Goal: Information Seeking & Learning: Learn about a topic

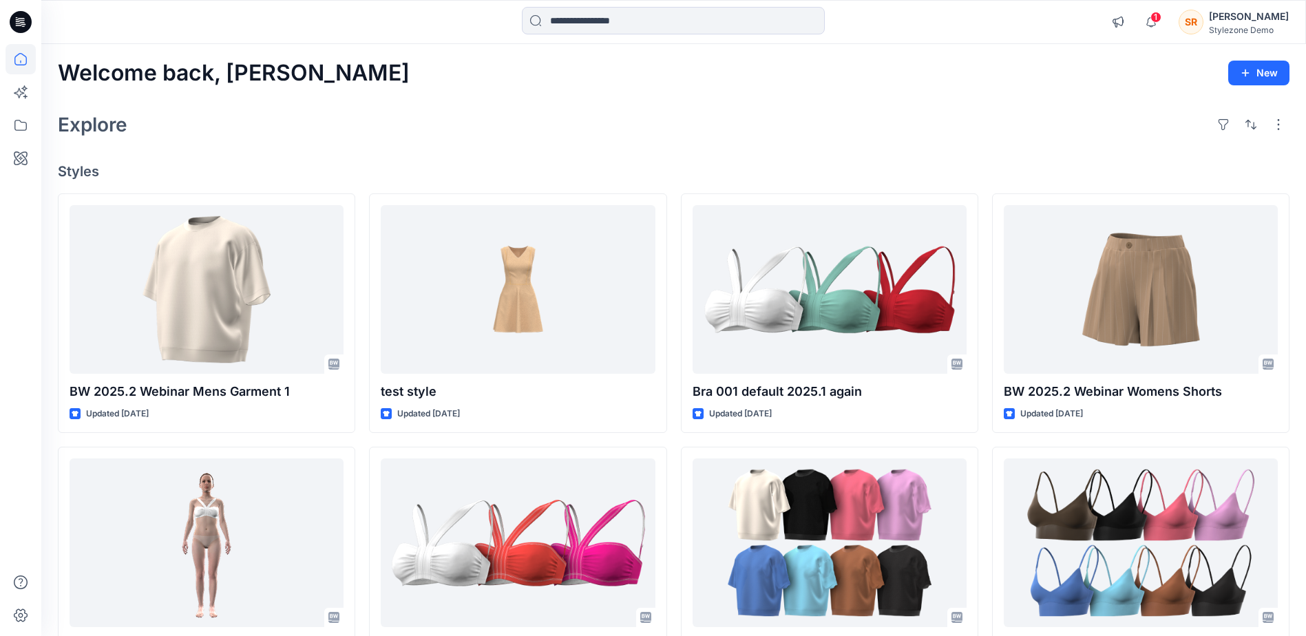
click at [1232, 28] on div "Stylezone Demo" at bounding box center [1249, 30] width 80 height 10
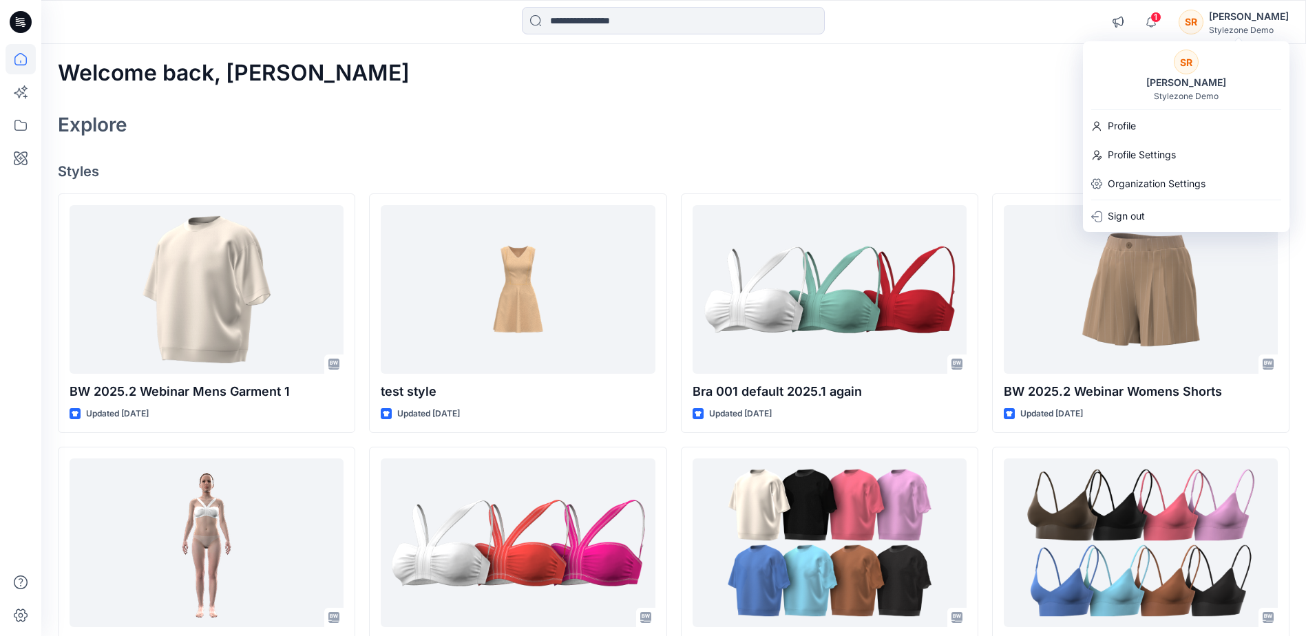
click at [1232, 28] on div "Stylezone Demo" at bounding box center [1249, 30] width 80 height 10
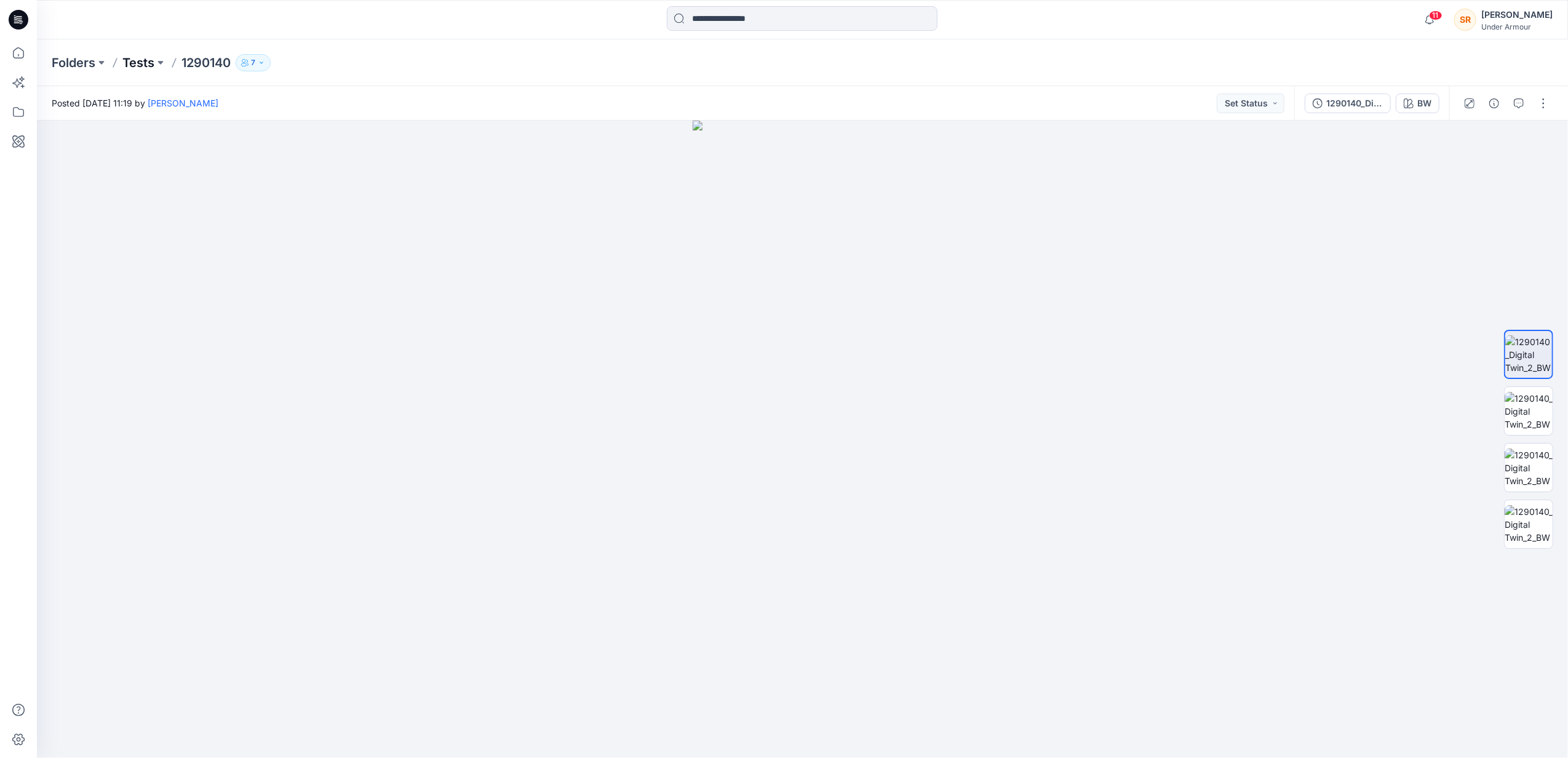
click at [136, 66] on p "Tests" at bounding box center [138, 63] width 32 height 17
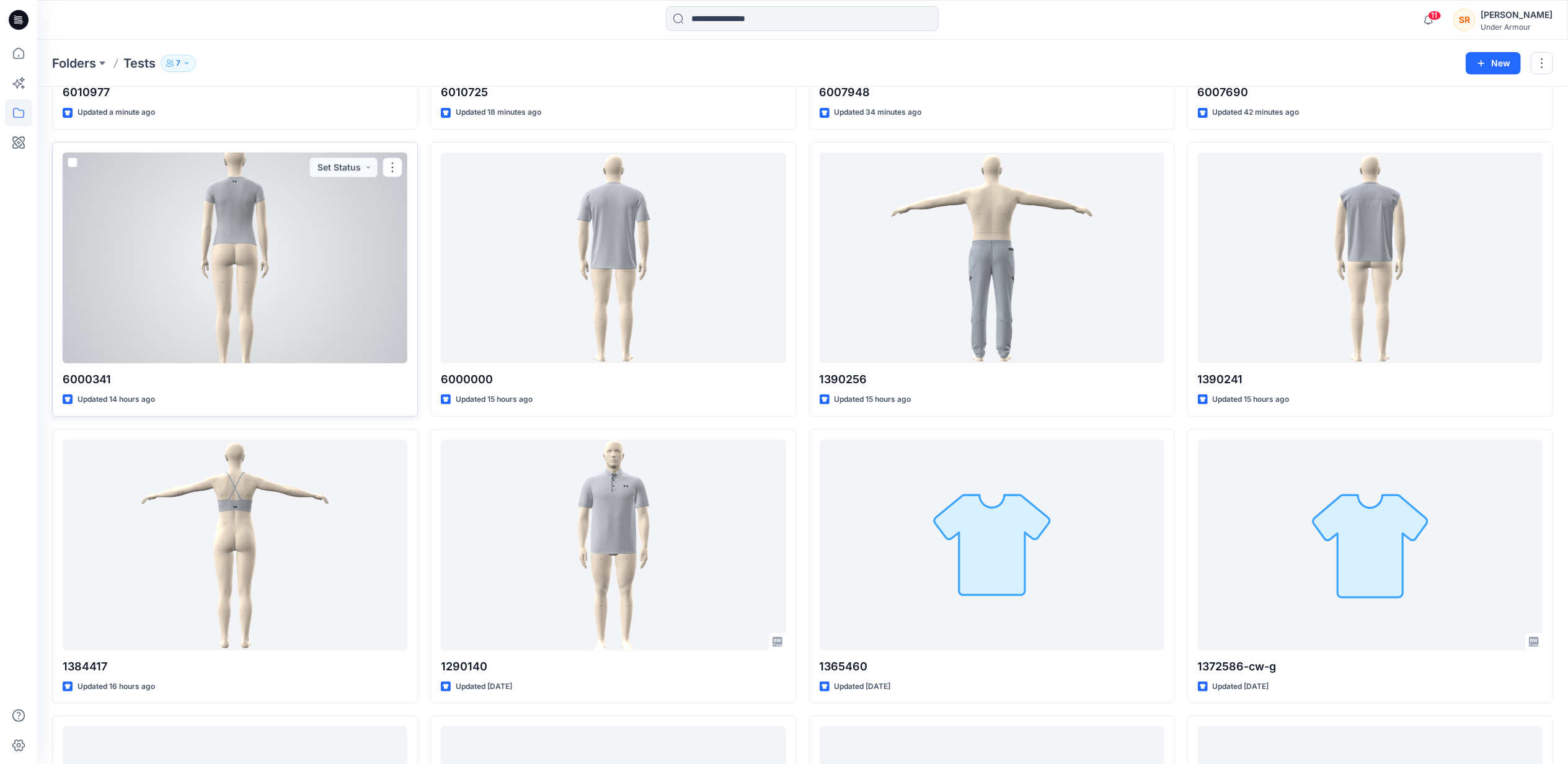
scroll to position [526, 0]
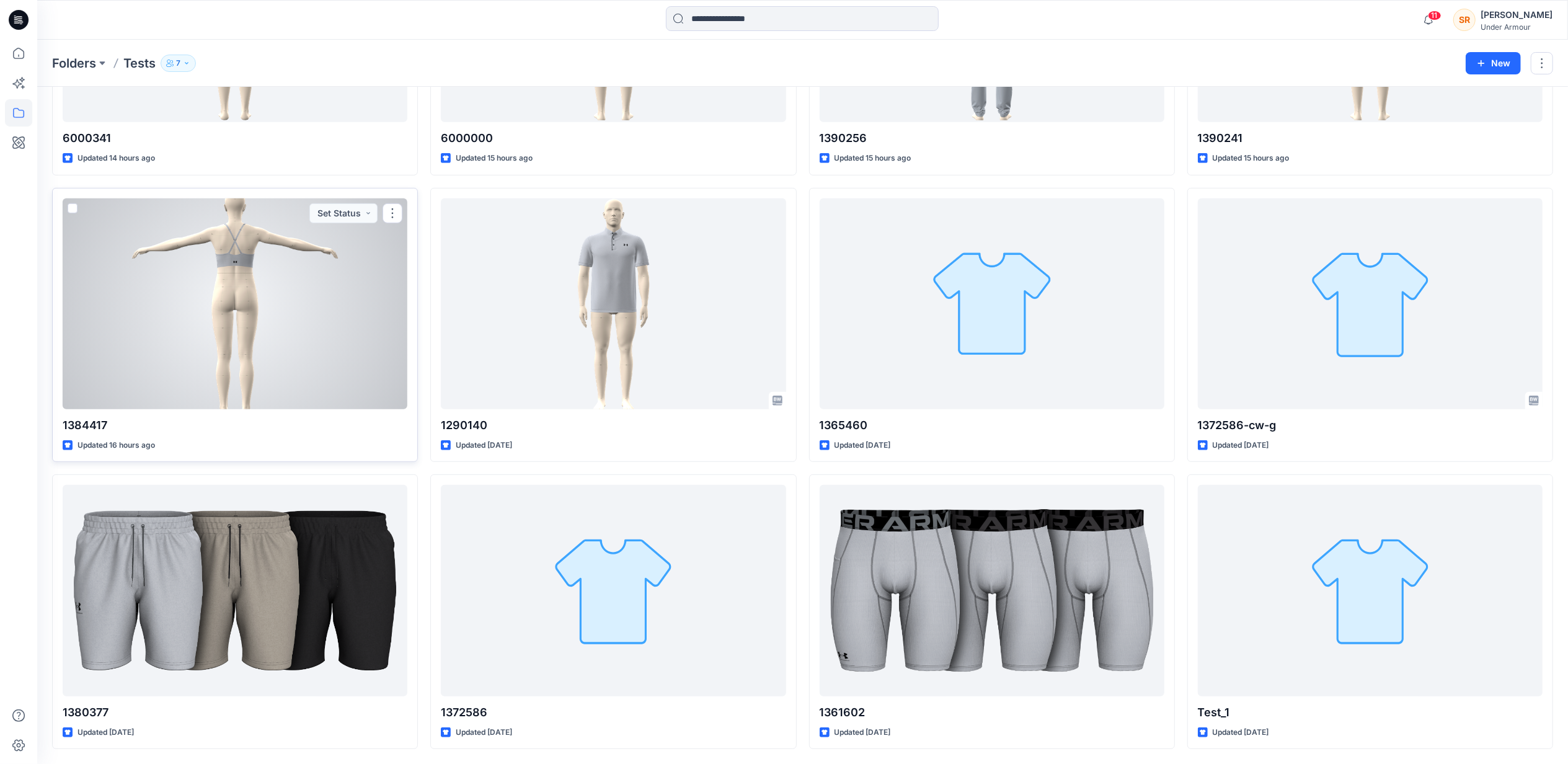
click at [301, 329] on div at bounding box center [235, 304] width 345 height 211
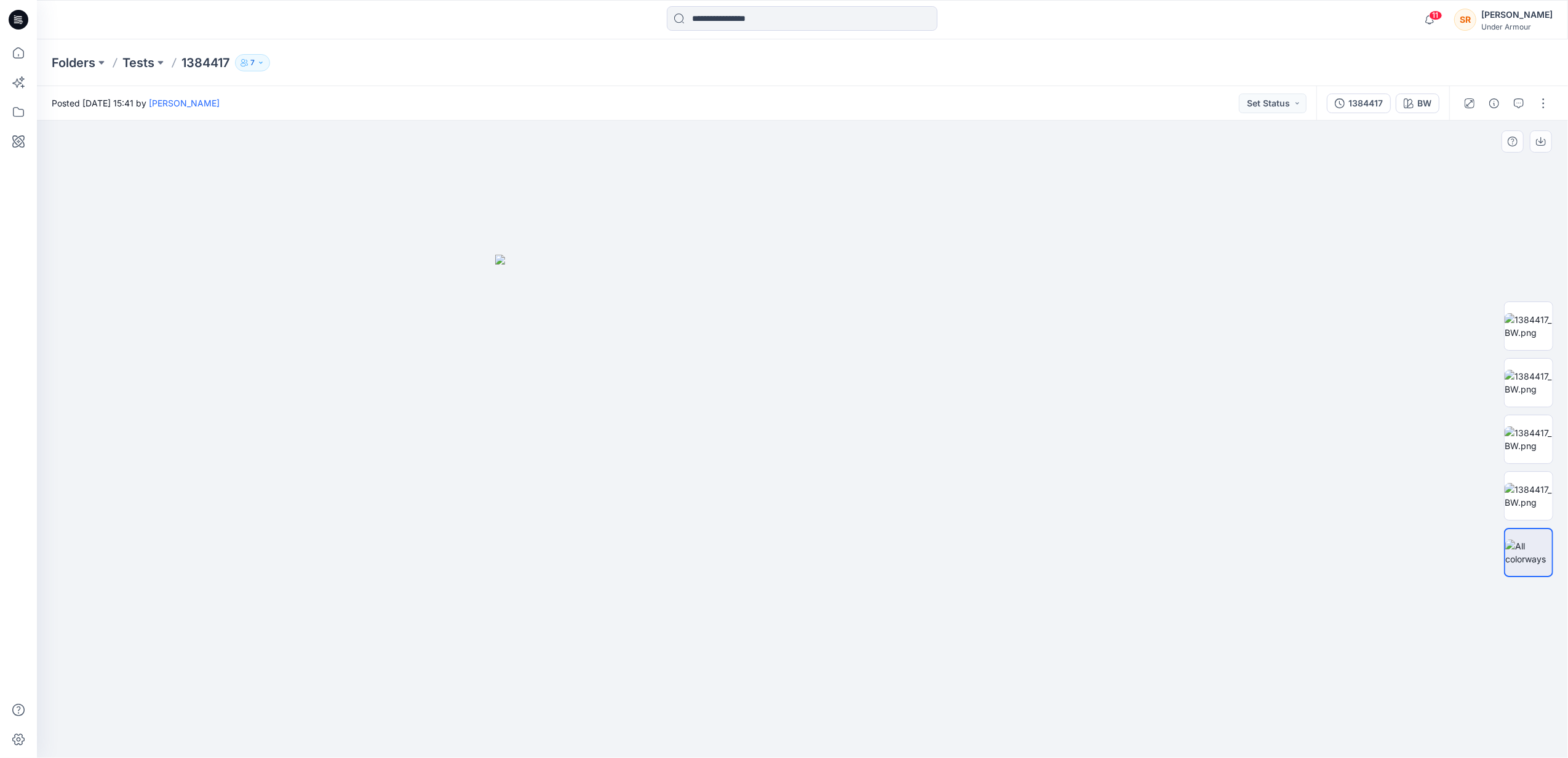
drag, startPoint x: 960, startPoint y: 437, endPoint x: 709, endPoint y: 485, distance: 255.5
click at [709, 485] on img at bounding box center [802, 506] width 615 height 503
click at [1514, 486] on img at bounding box center [1529, 495] width 48 height 26
click at [1536, 447] on img at bounding box center [1529, 439] width 48 height 26
click at [213, 72] on div "Folders Tests 1384417 7" at bounding box center [801, 63] width 1530 height 46
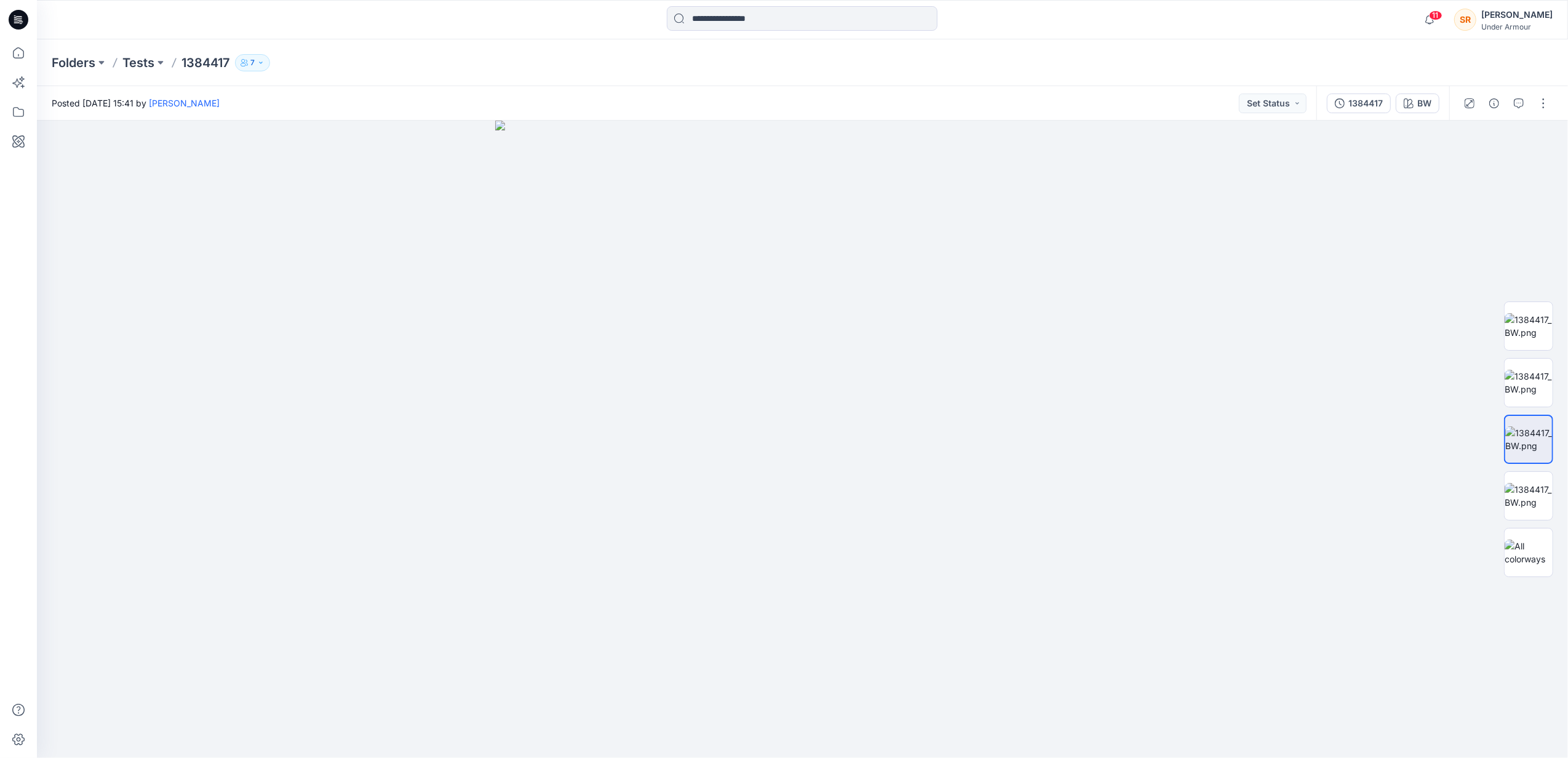
click at [215, 67] on p "1384417" at bounding box center [205, 63] width 48 height 17
click at [220, 55] on p "1384417" at bounding box center [205, 63] width 48 height 17
click at [154, 64] on p "Tests" at bounding box center [138, 63] width 32 height 17
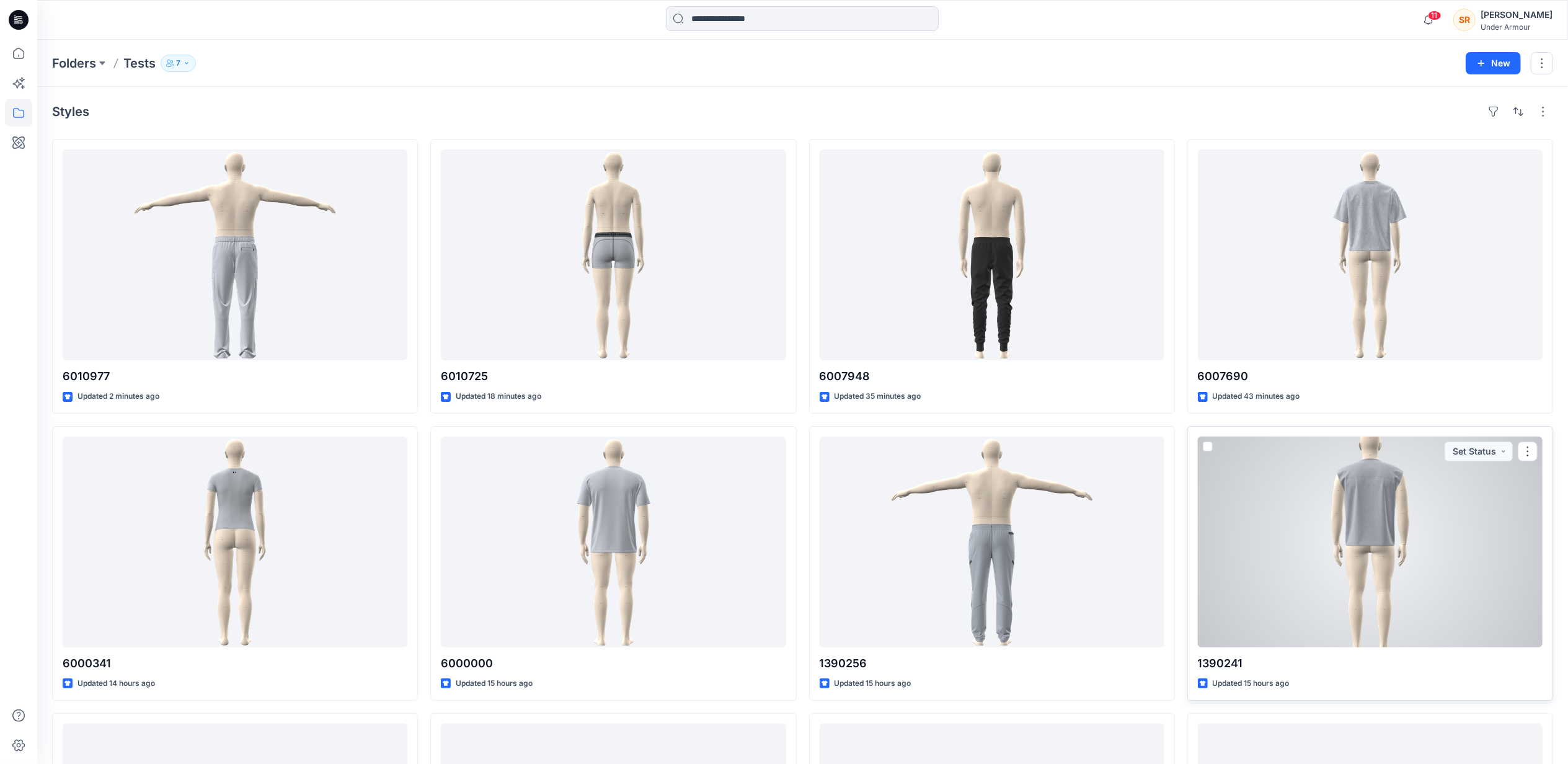
click at [1373, 518] on div at bounding box center [1370, 542] width 345 height 211
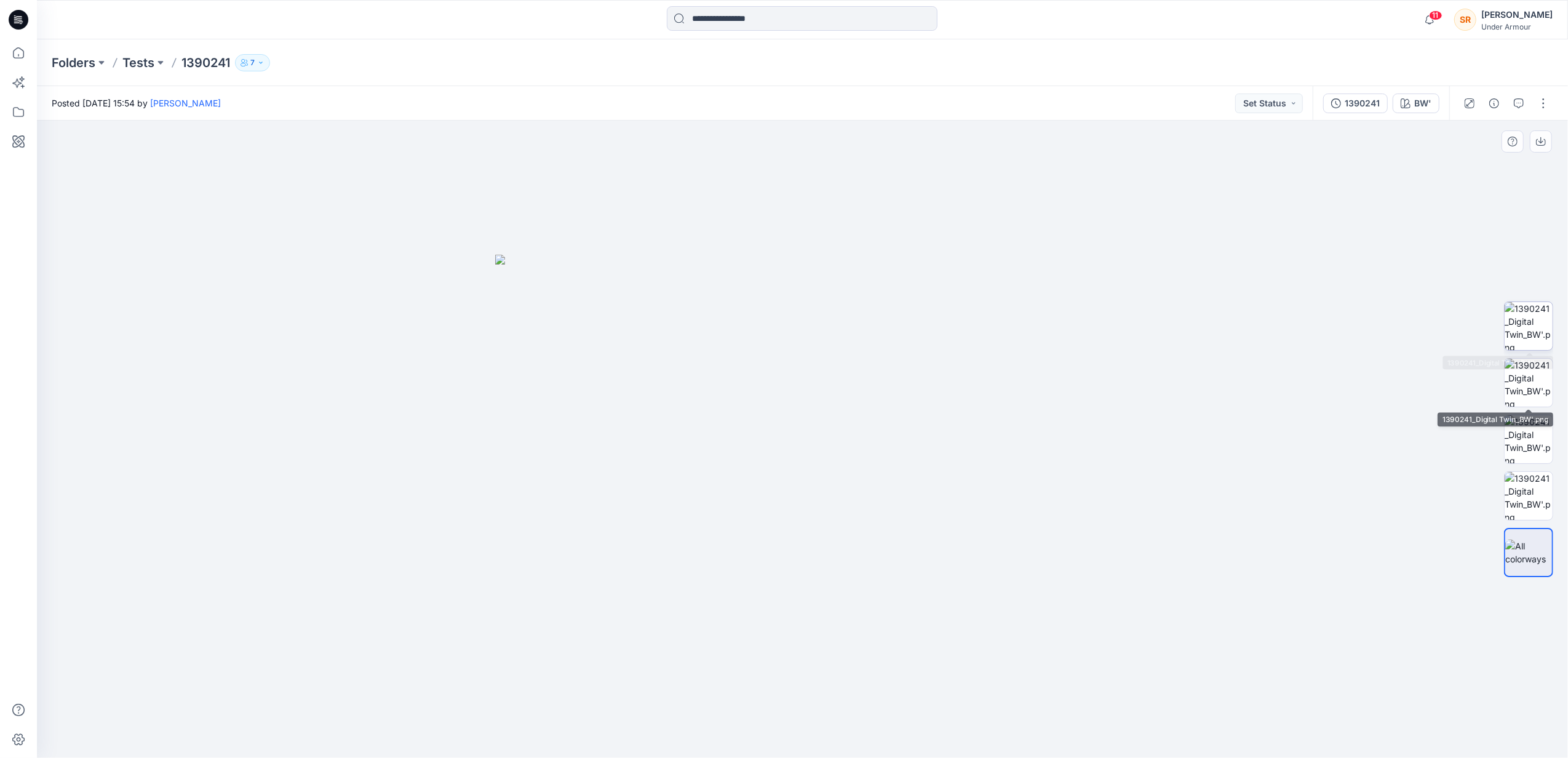
click at [1533, 321] on img at bounding box center [1529, 326] width 48 height 48
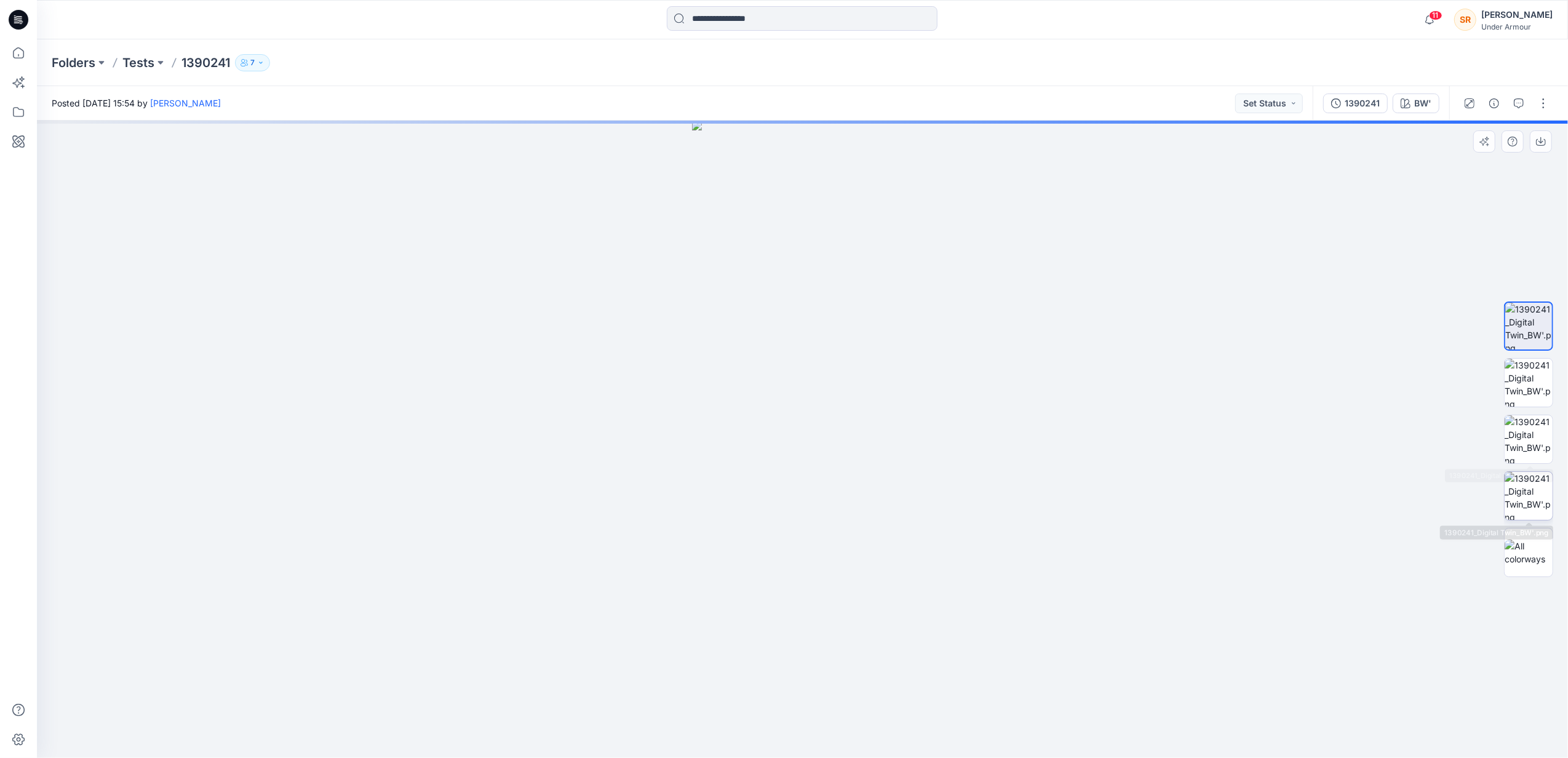
click at [1540, 507] on img at bounding box center [1529, 496] width 48 height 48
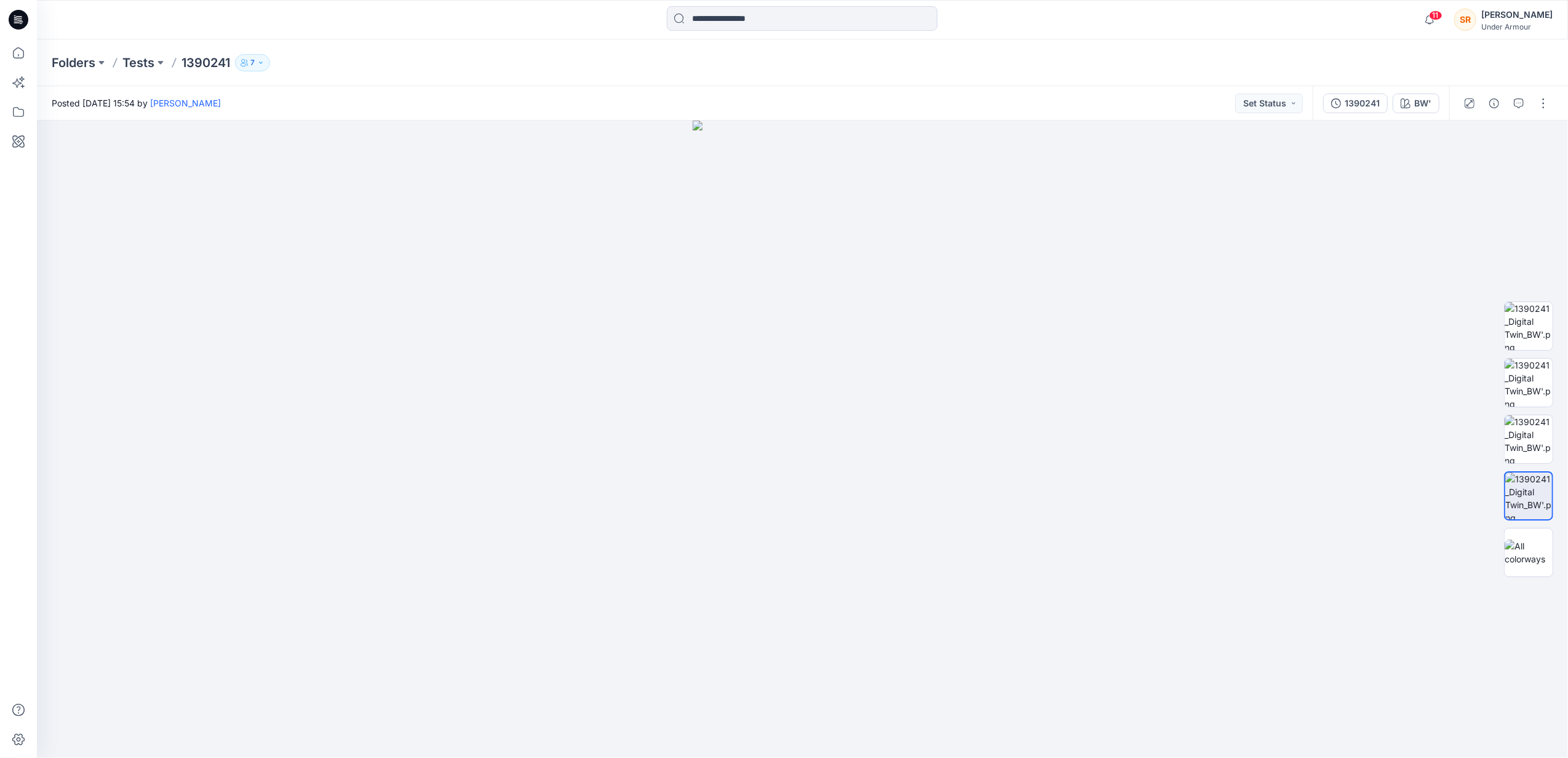
click at [215, 62] on p "1390241" at bounding box center [205, 63] width 48 height 17
click at [154, 60] on p "Tests" at bounding box center [138, 63] width 32 height 17
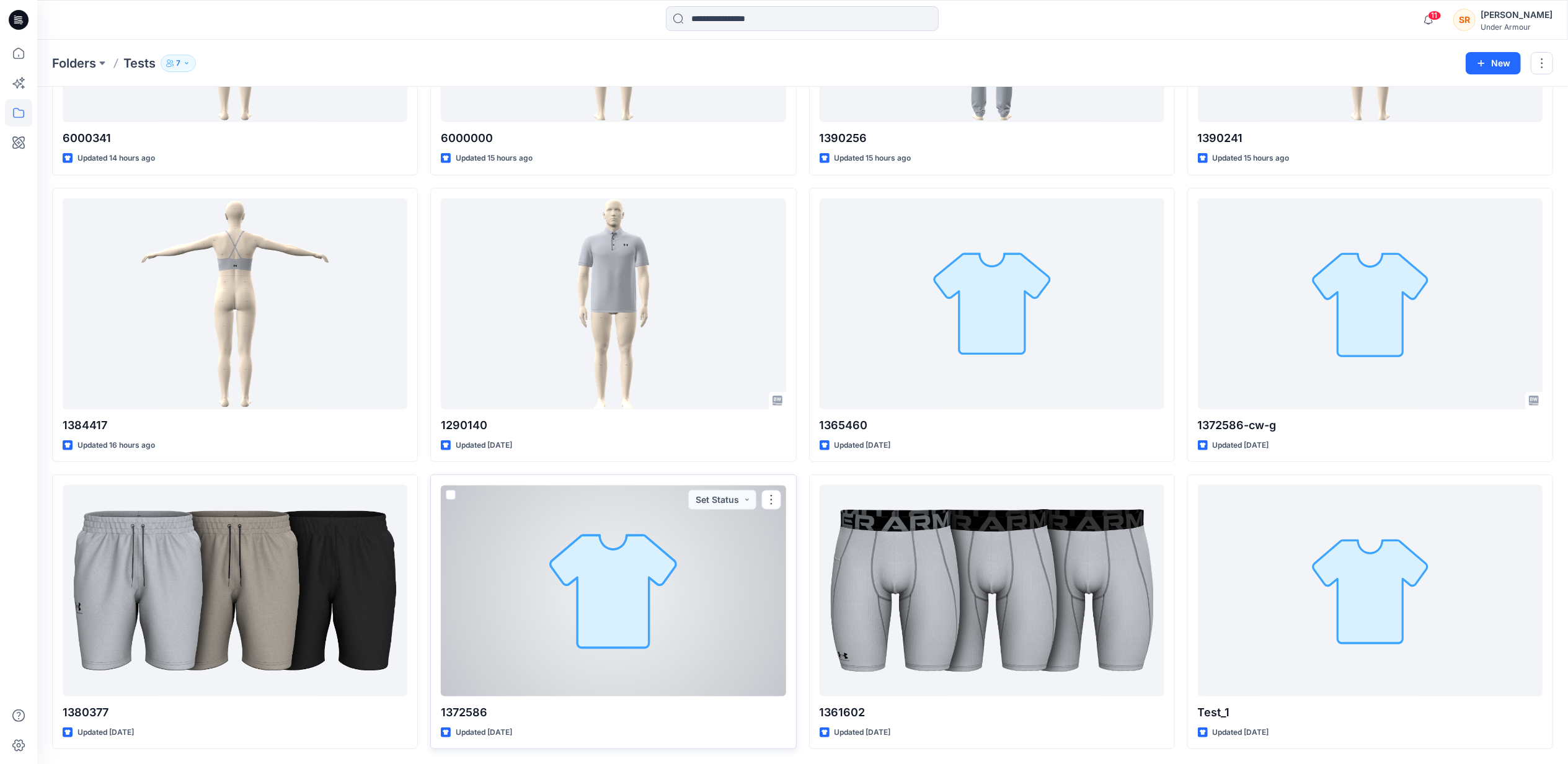
scroll to position [278, 0]
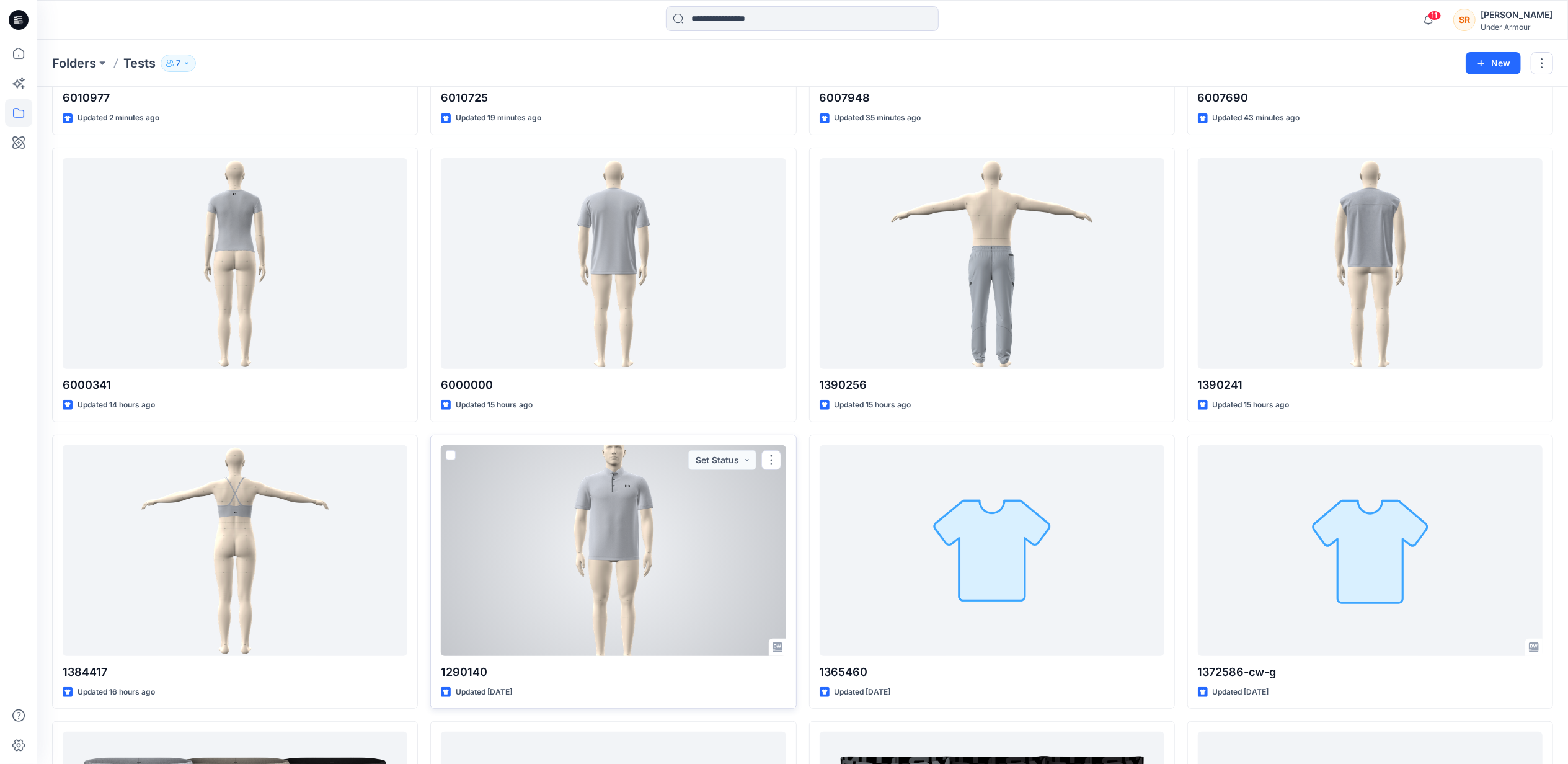
click at [639, 580] on div at bounding box center [612, 550] width 345 height 211
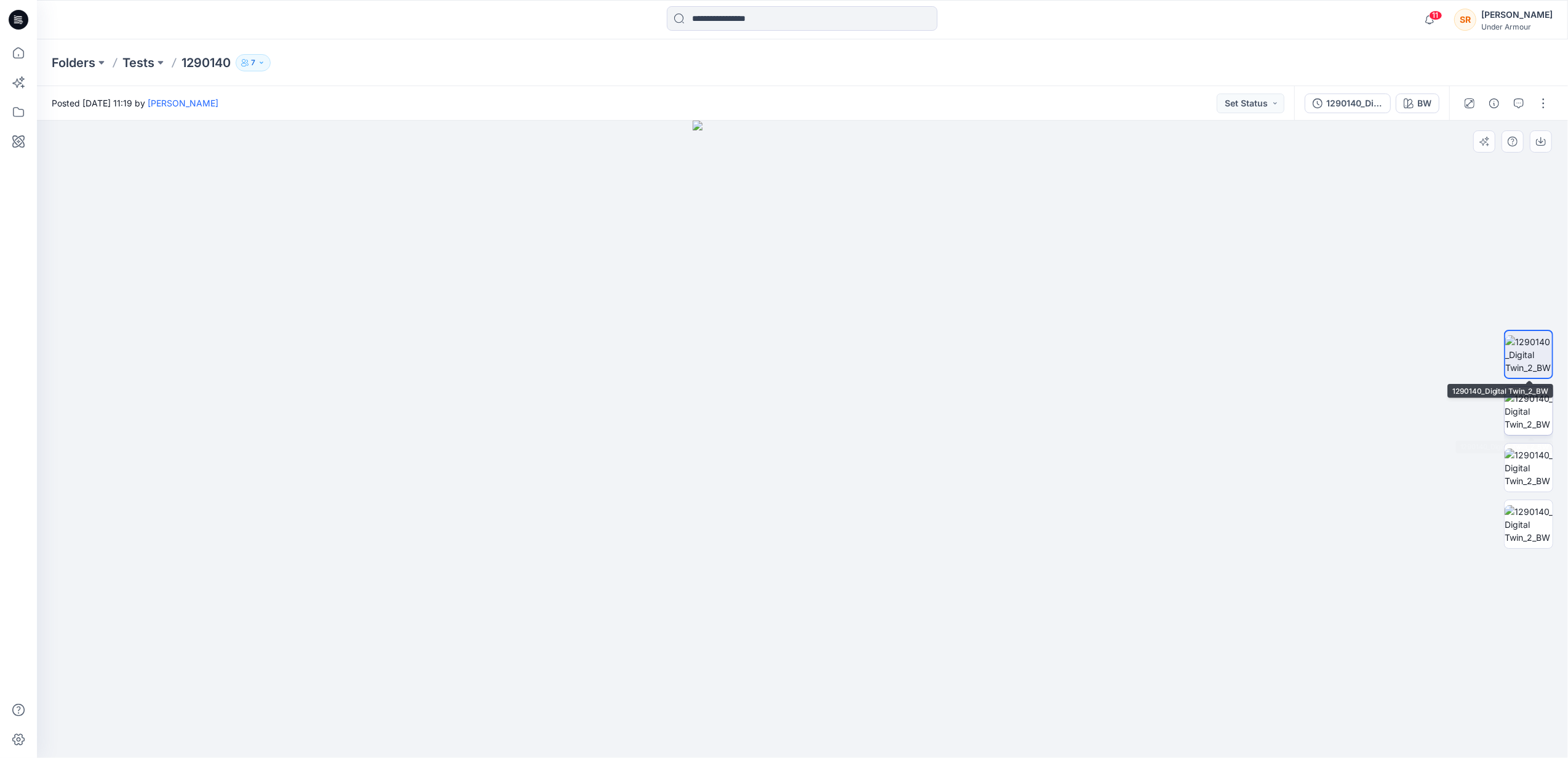
click at [1543, 401] on img at bounding box center [1529, 410] width 48 height 38
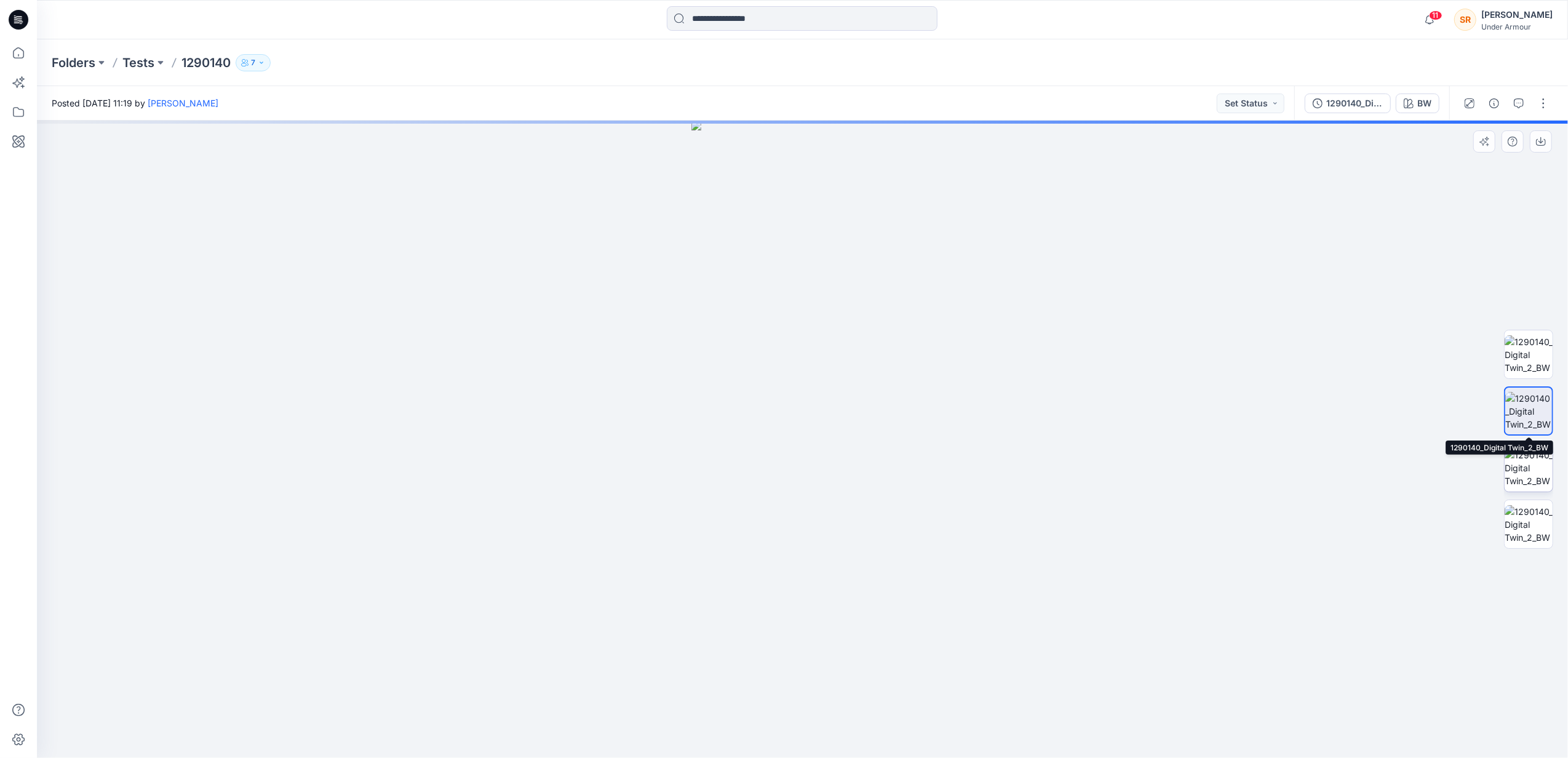
click at [1552, 449] on img at bounding box center [1529, 467] width 48 height 38
click at [1539, 520] on img at bounding box center [1529, 524] width 48 height 38
click at [188, 68] on p "1290140" at bounding box center [205, 63] width 49 height 17
click at [143, 60] on p "Tests" at bounding box center [138, 63] width 32 height 17
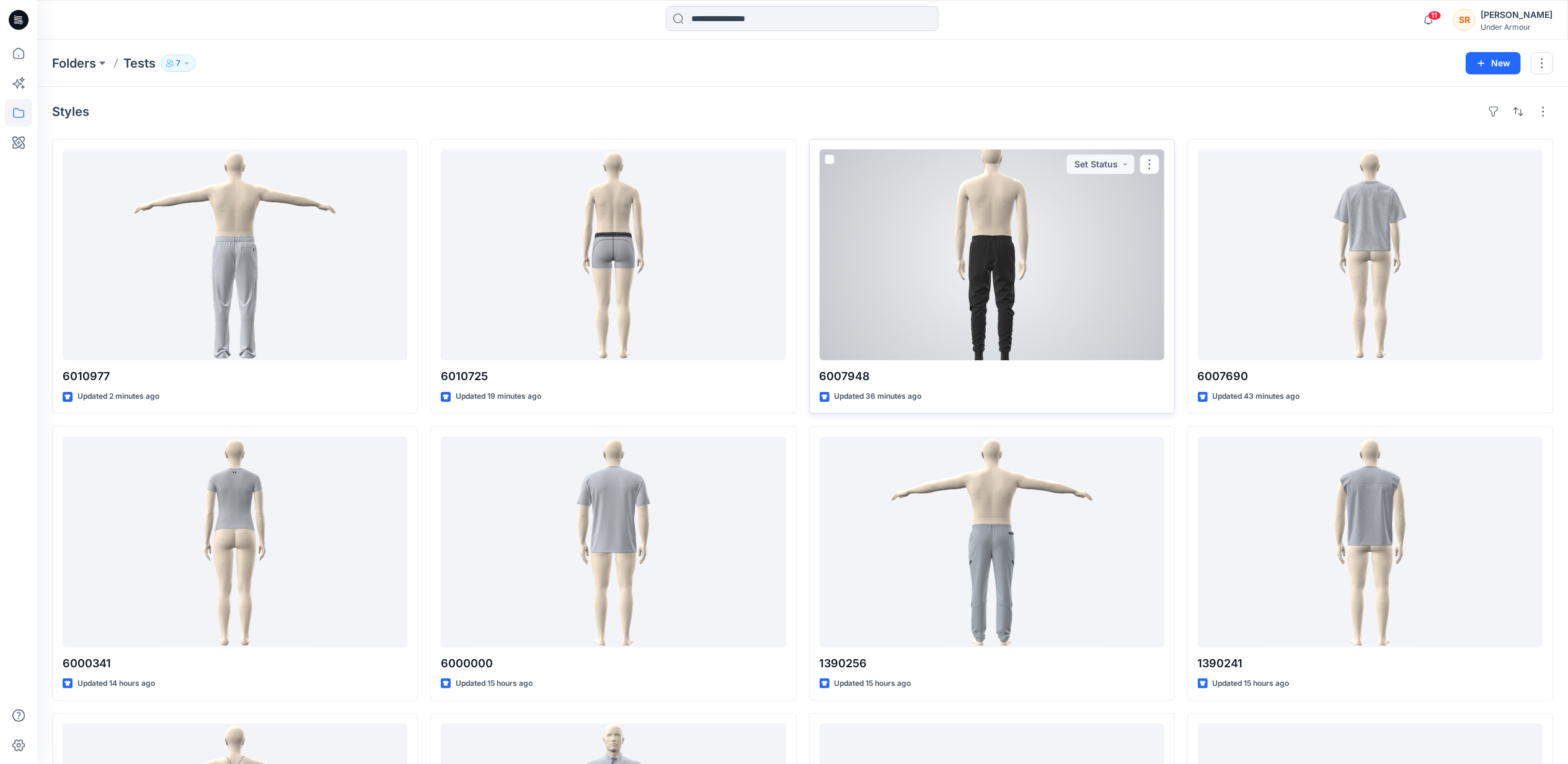
click at [1054, 276] on div at bounding box center [992, 255] width 345 height 211
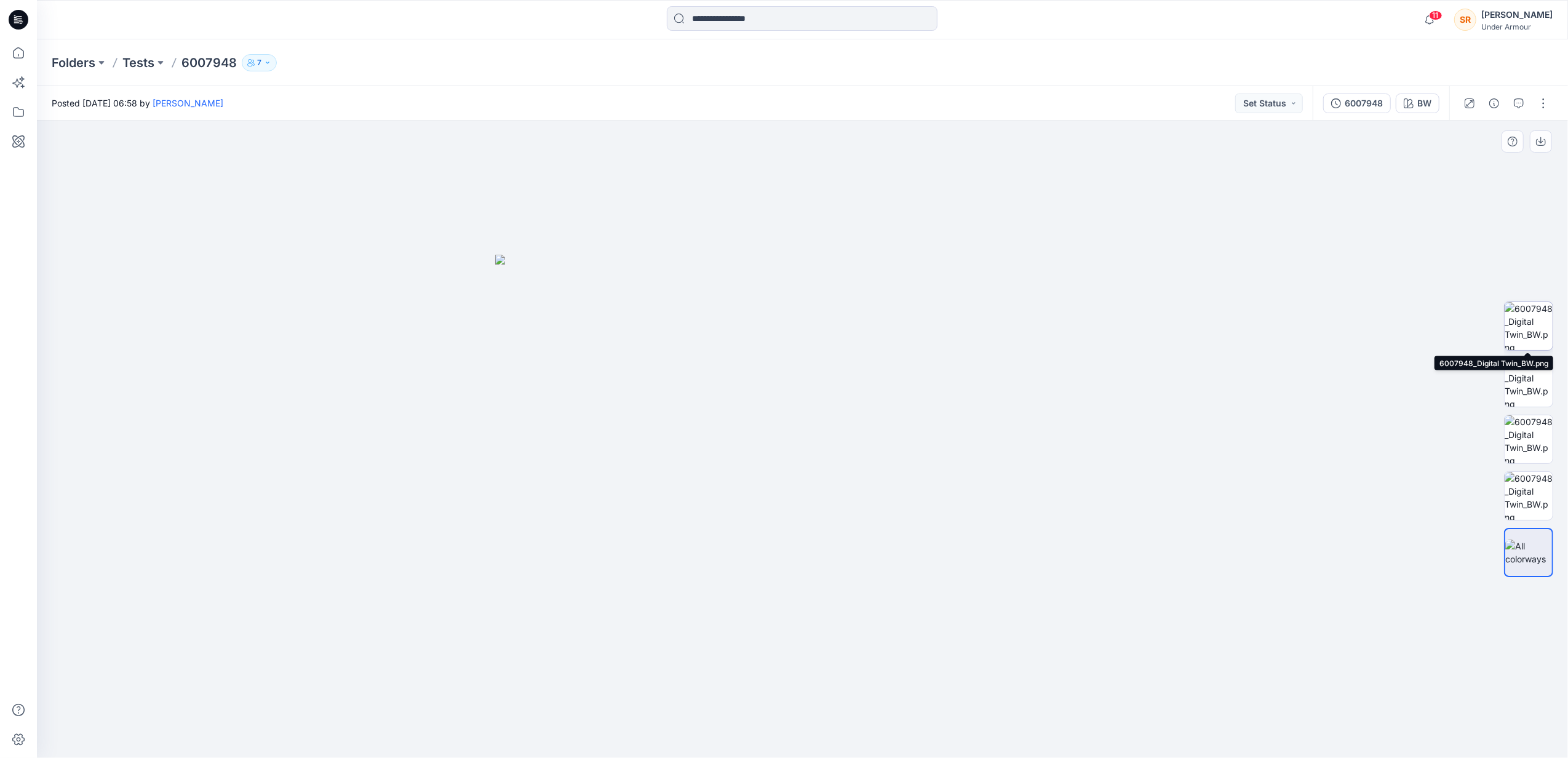
click at [1531, 331] on img at bounding box center [1529, 326] width 48 height 48
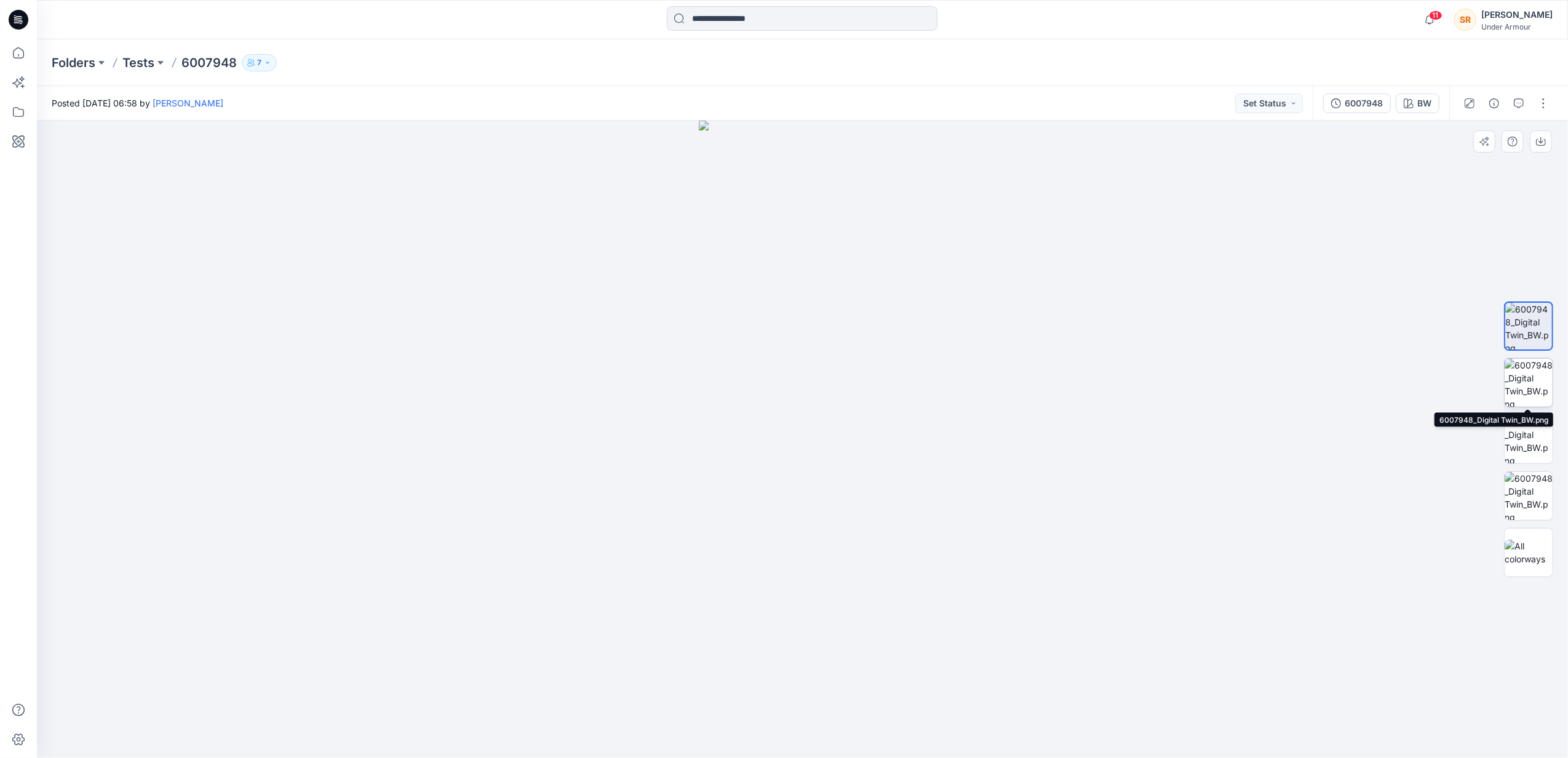
click at [1539, 380] on img at bounding box center [1529, 383] width 48 height 48
click at [1534, 434] on img at bounding box center [1529, 440] width 48 height 48
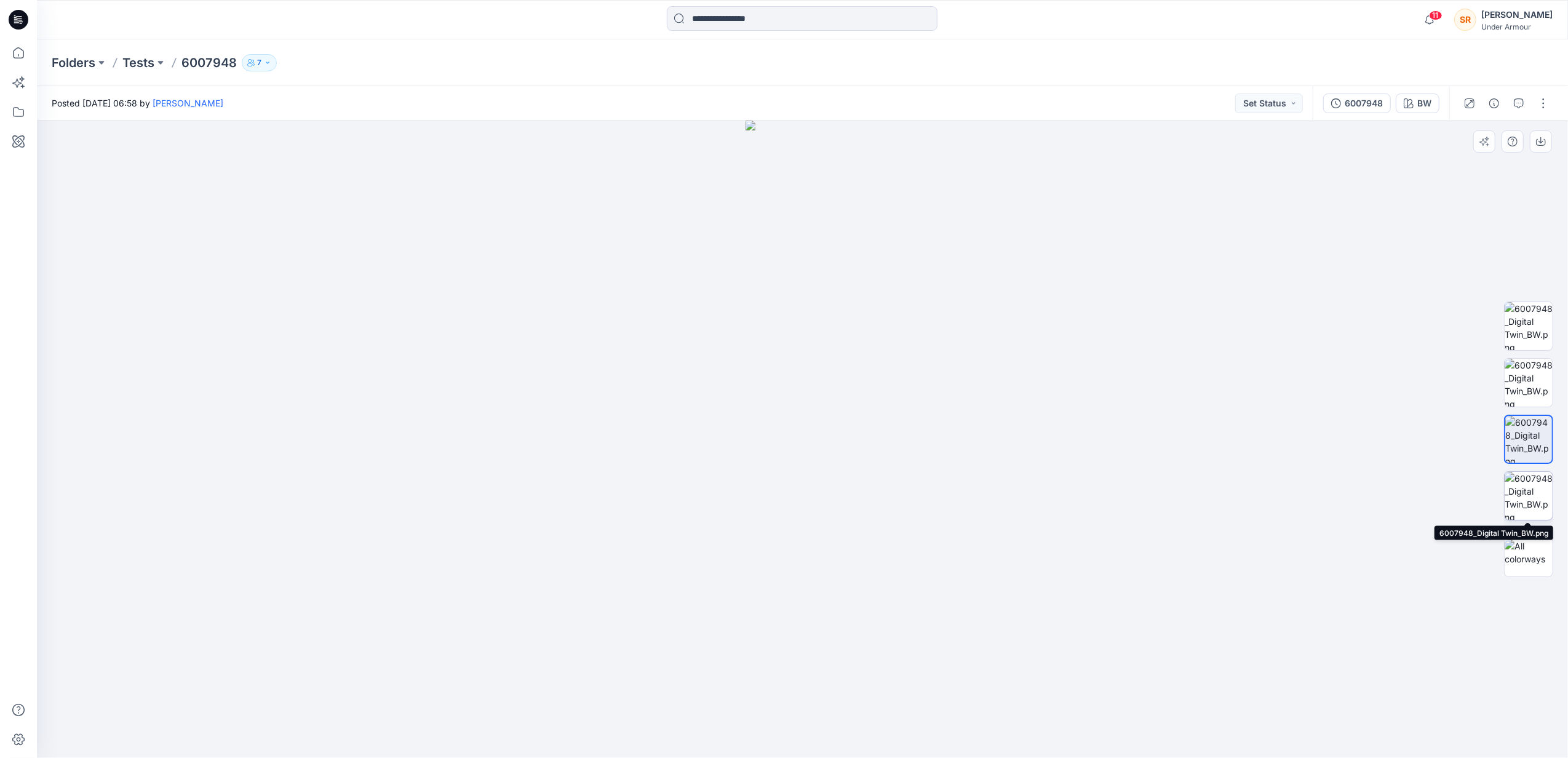
click at [1533, 483] on img at bounding box center [1529, 496] width 48 height 48
click at [133, 64] on p "Tests" at bounding box center [138, 63] width 32 height 17
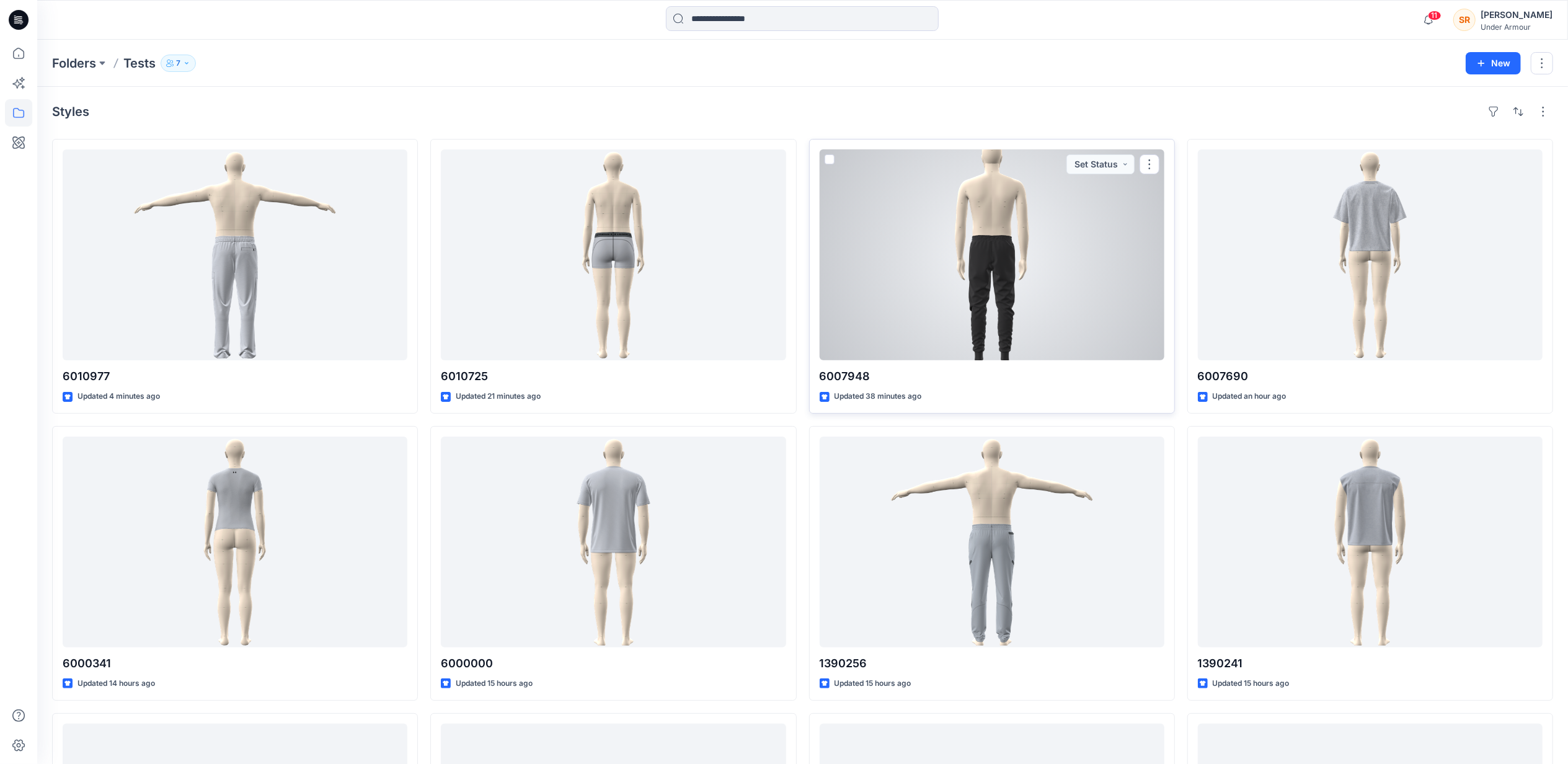
click at [940, 298] on div at bounding box center [992, 255] width 345 height 211
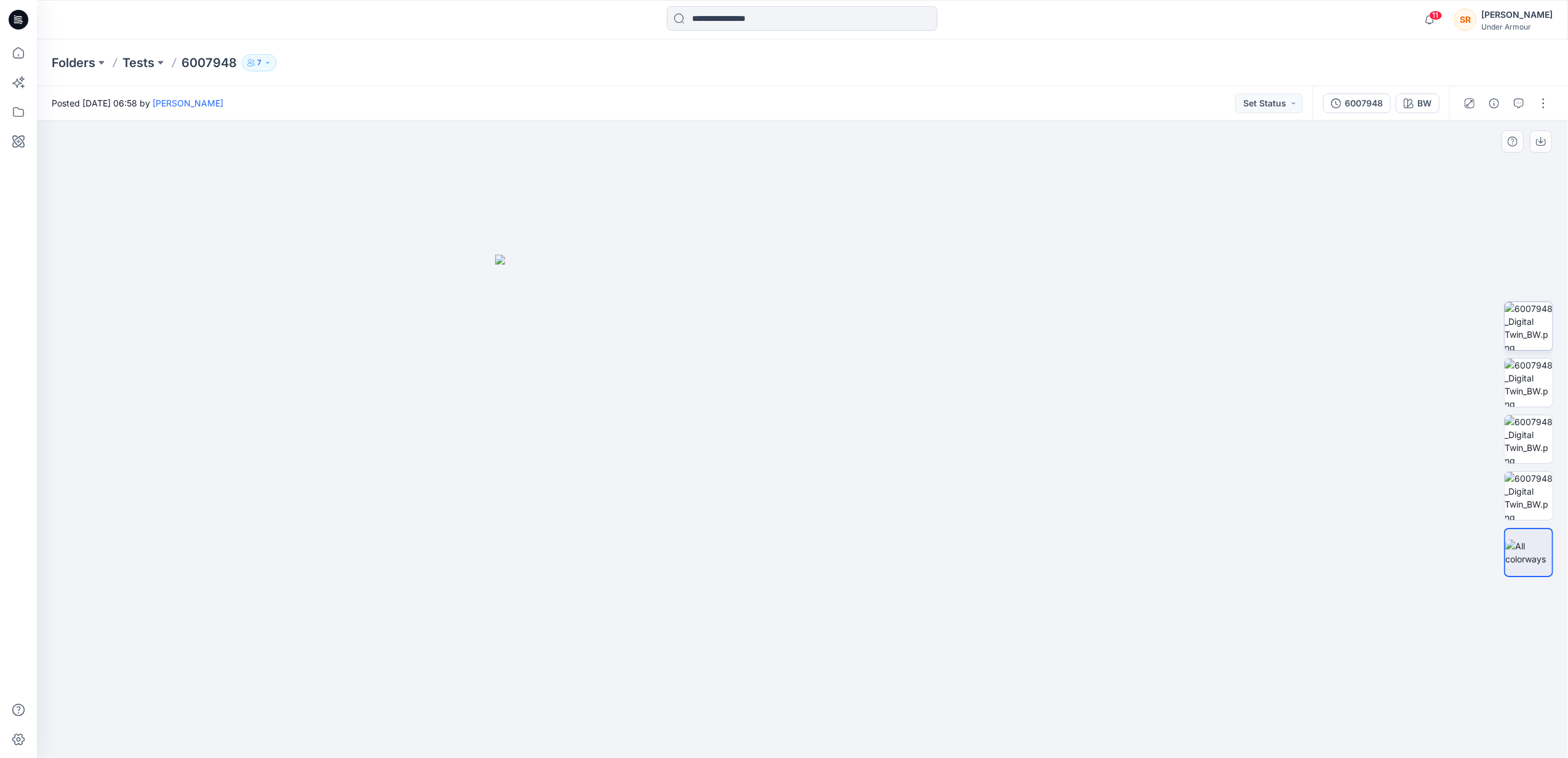
click at [1523, 333] on img at bounding box center [1529, 326] width 48 height 48
click at [1534, 382] on img at bounding box center [1529, 383] width 48 height 48
click at [1546, 421] on img at bounding box center [1529, 440] width 48 height 48
click at [1541, 506] on img at bounding box center [1529, 496] width 48 height 48
click at [1540, 548] on img at bounding box center [1529, 552] width 48 height 26
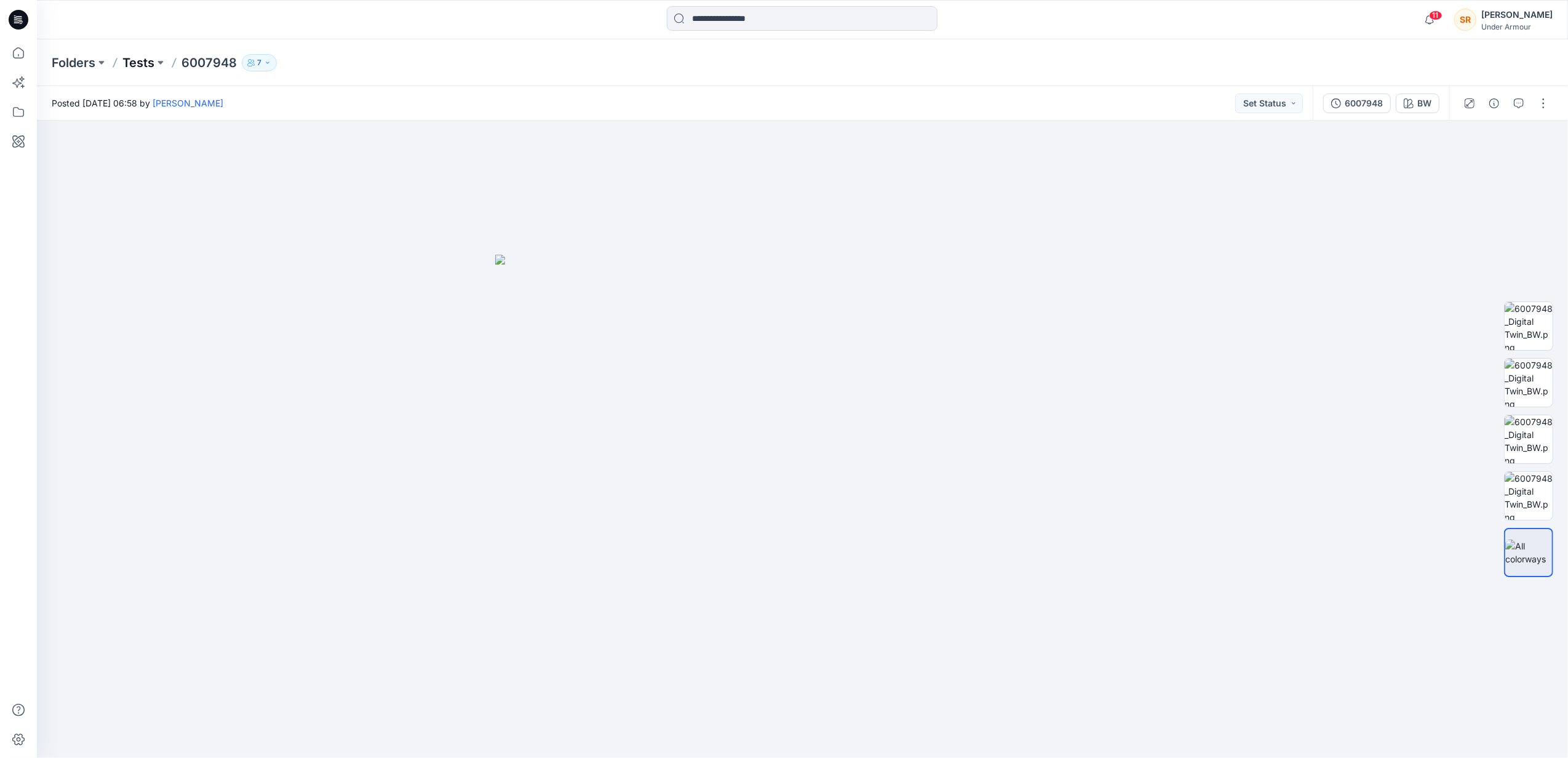
click at [146, 65] on p "Tests" at bounding box center [138, 63] width 32 height 17
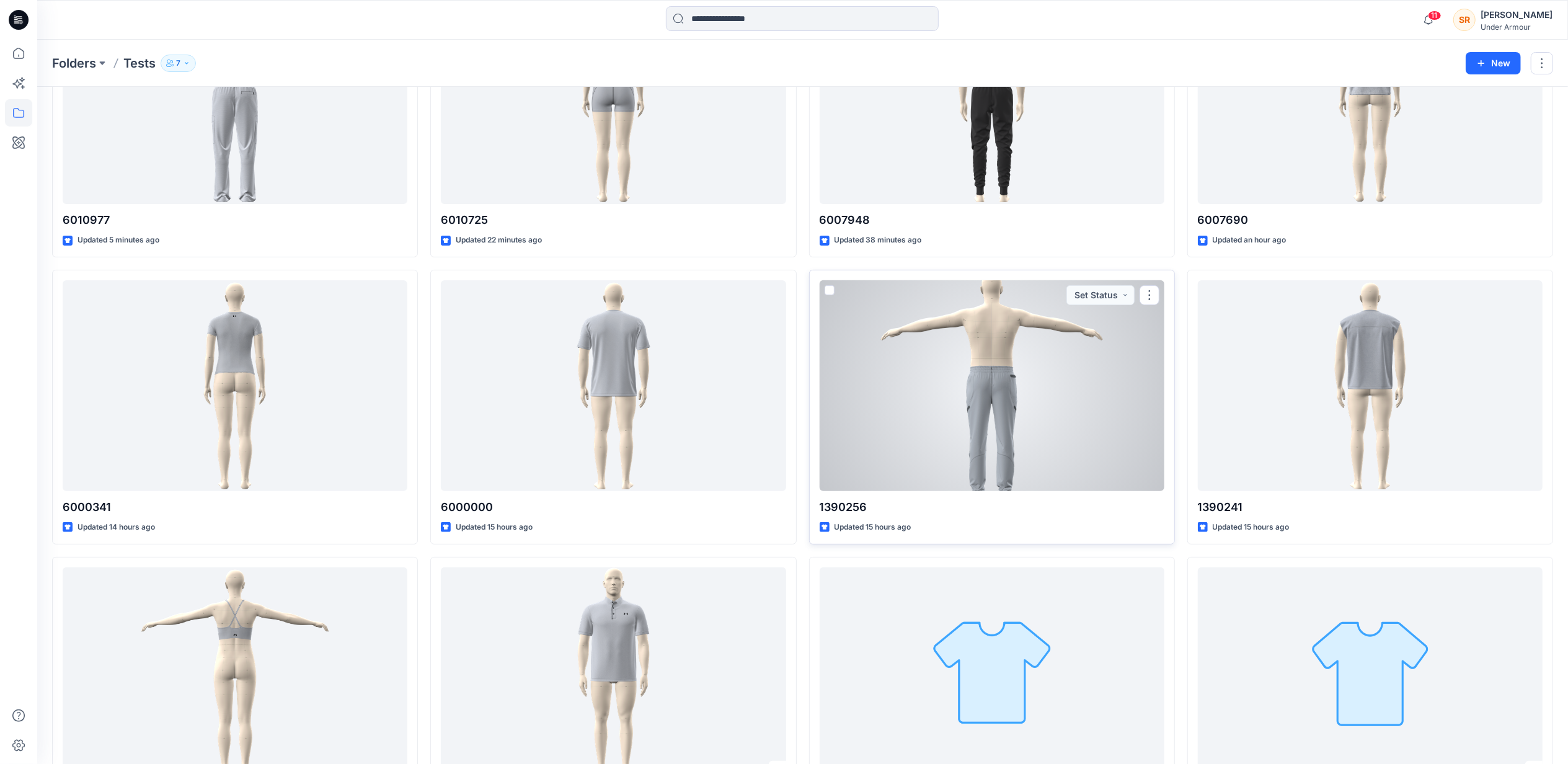
scroll to position [165, 0]
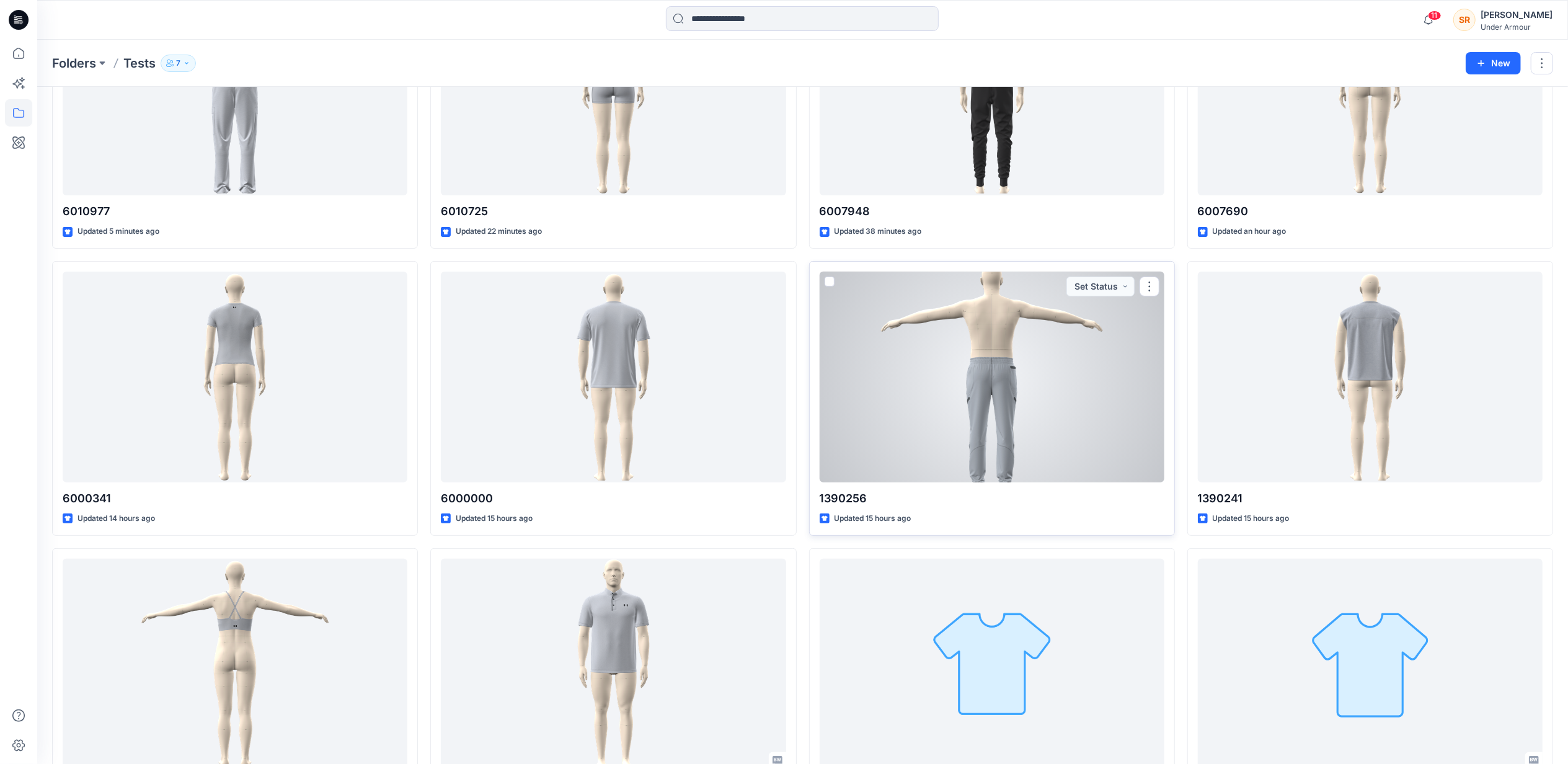
click at [1047, 383] on div at bounding box center [992, 377] width 345 height 211
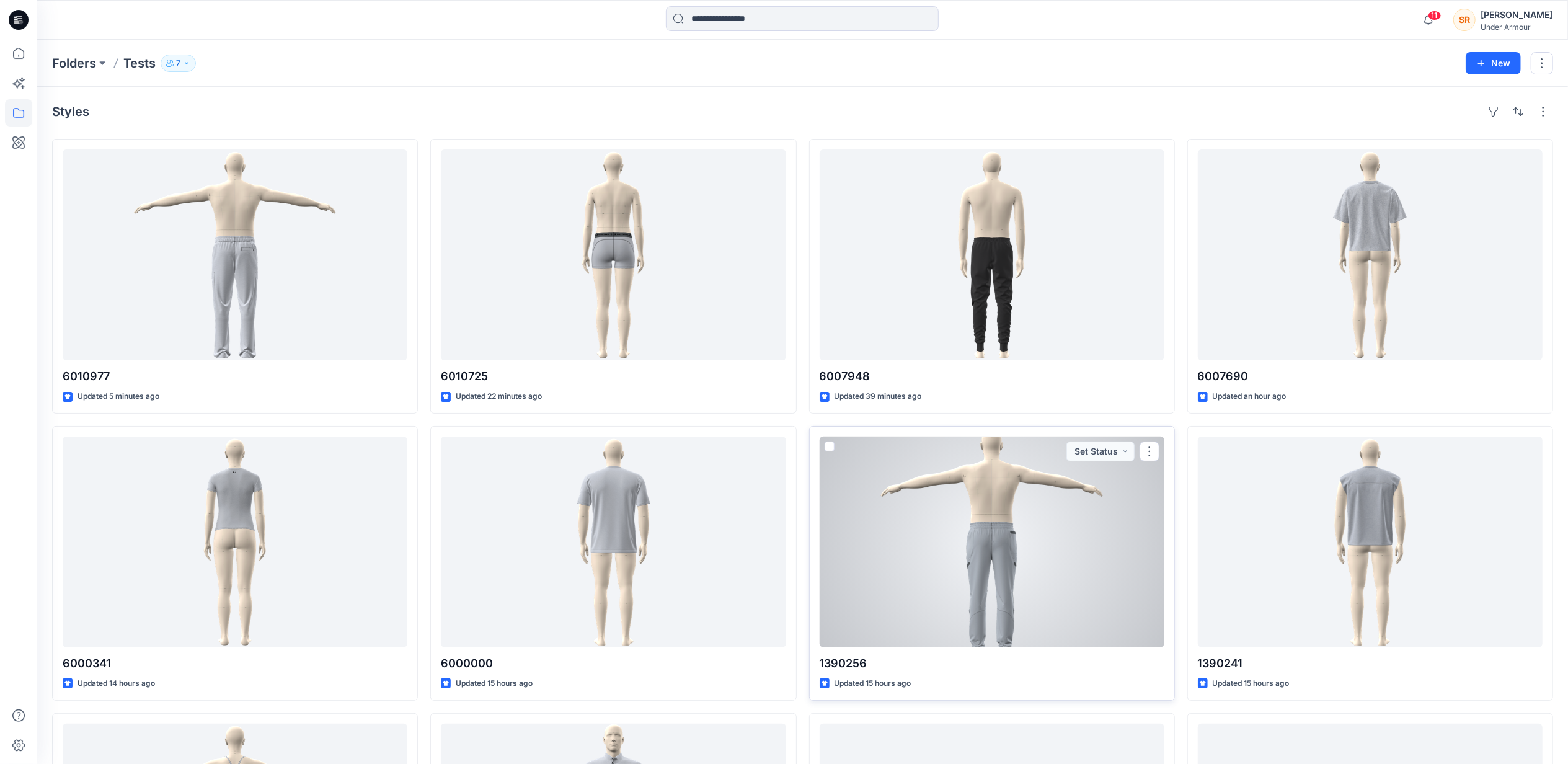
click at [923, 475] on div at bounding box center [992, 542] width 345 height 211
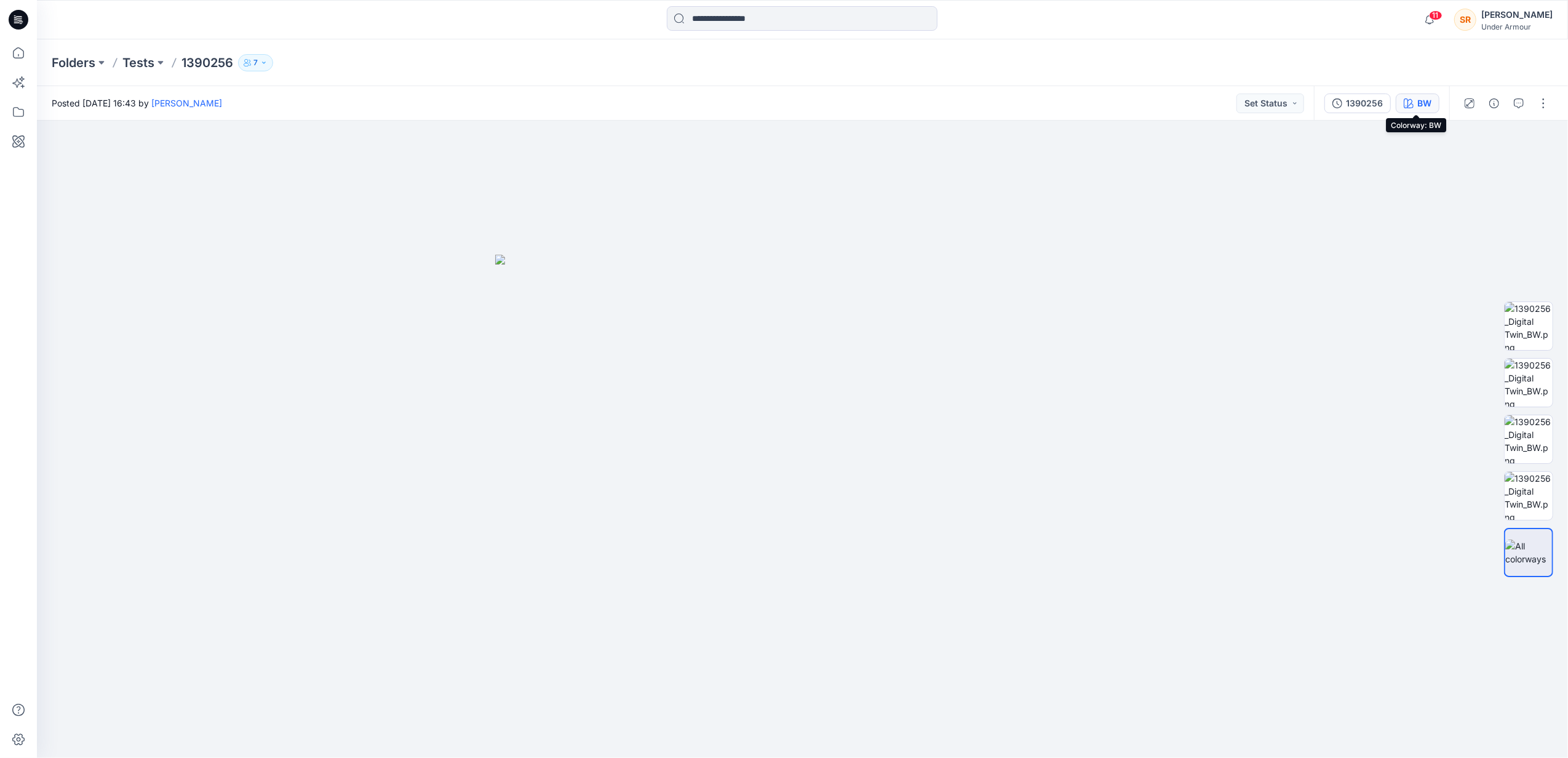
click at [1418, 100] on div "BW" at bounding box center [1424, 103] width 14 height 13
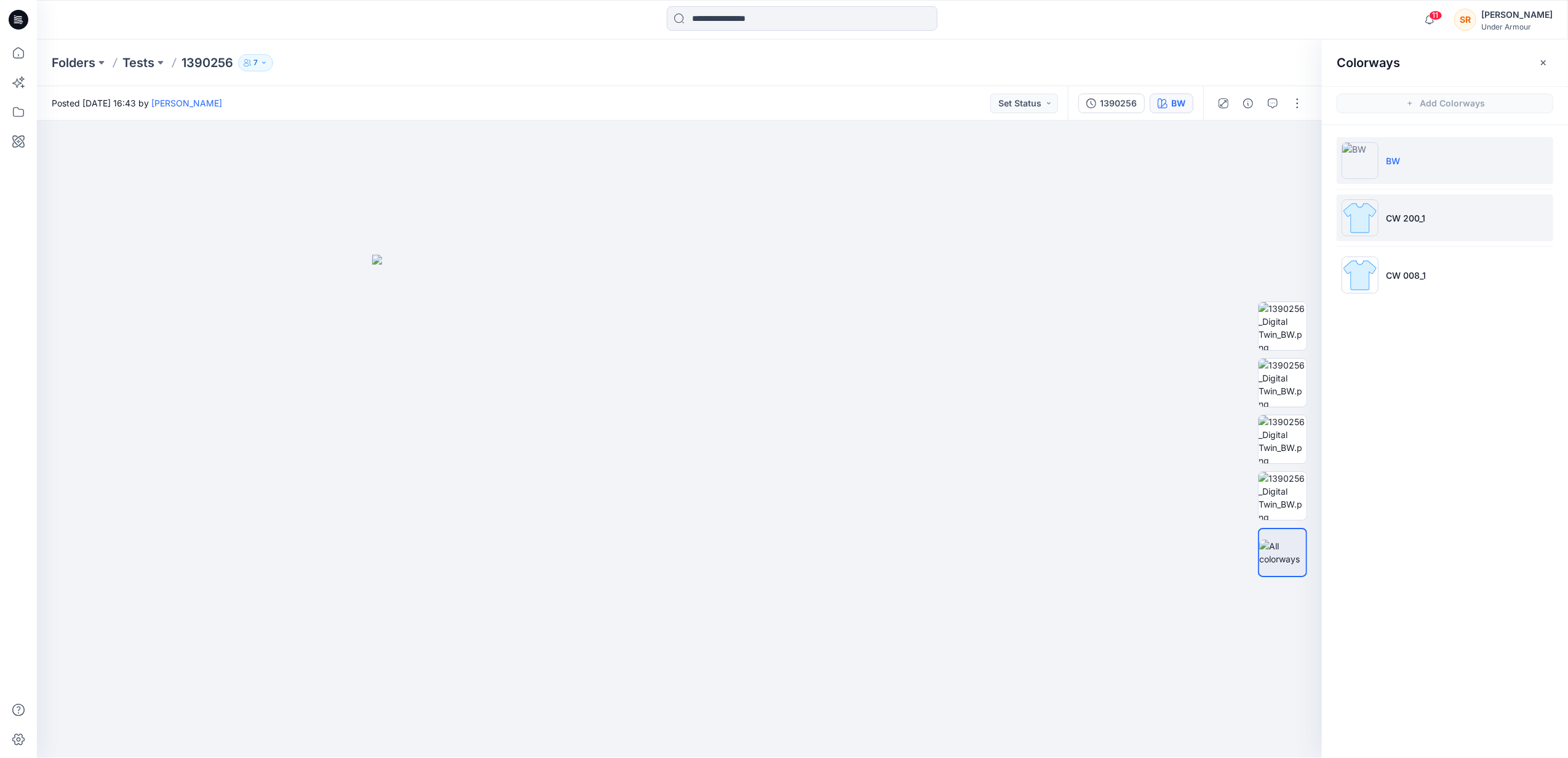
click at [1433, 217] on li "CW 200_1" at bounding box center [1445, 218] width 216 height 46
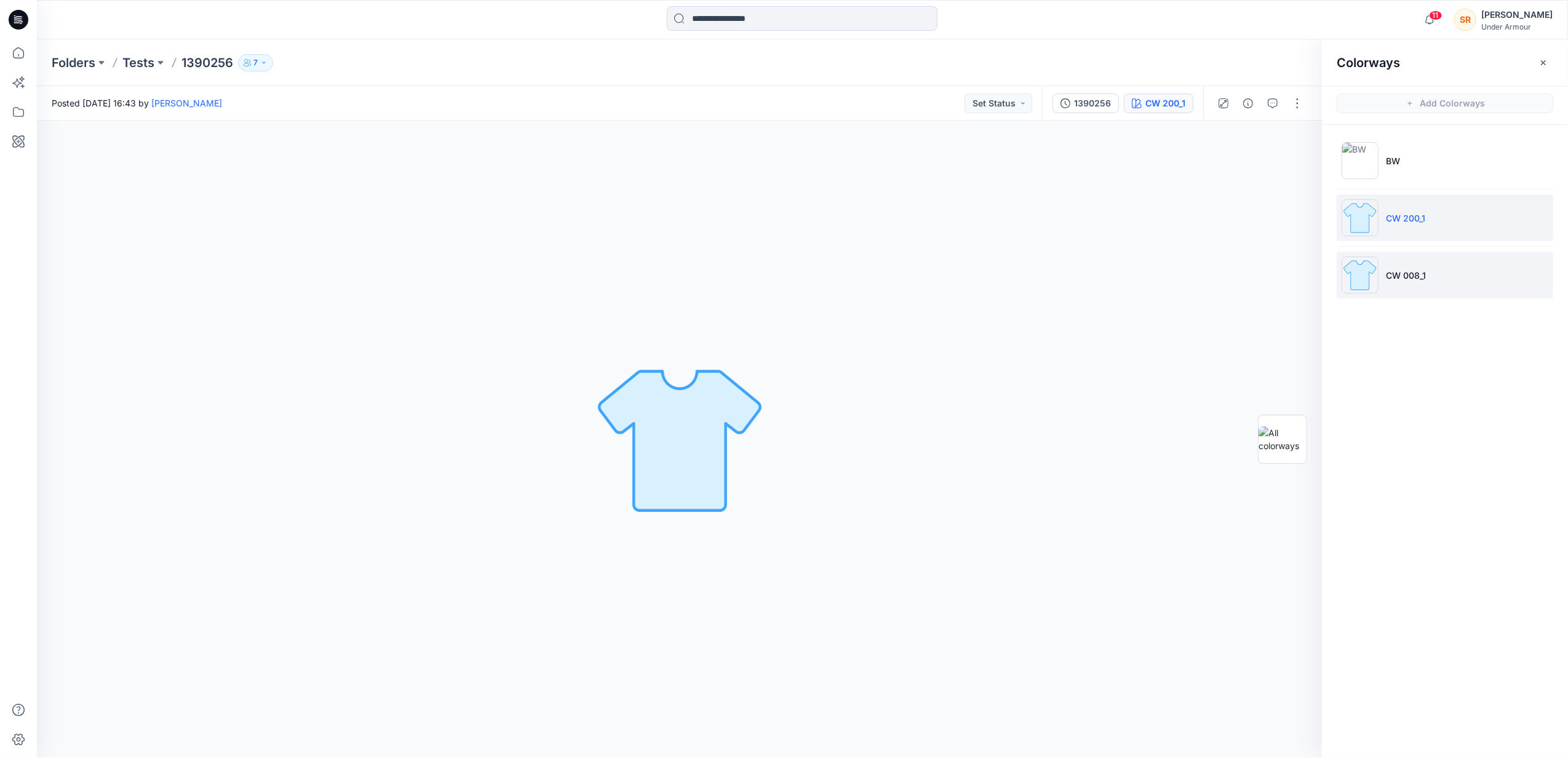
click at [1447, 277] on li "CW 008_1" at bounding box center [1445, 275] width 216 height 46
click at [139, 70] on p "Tests" at bounding box center [138, 63] width 32 height 17
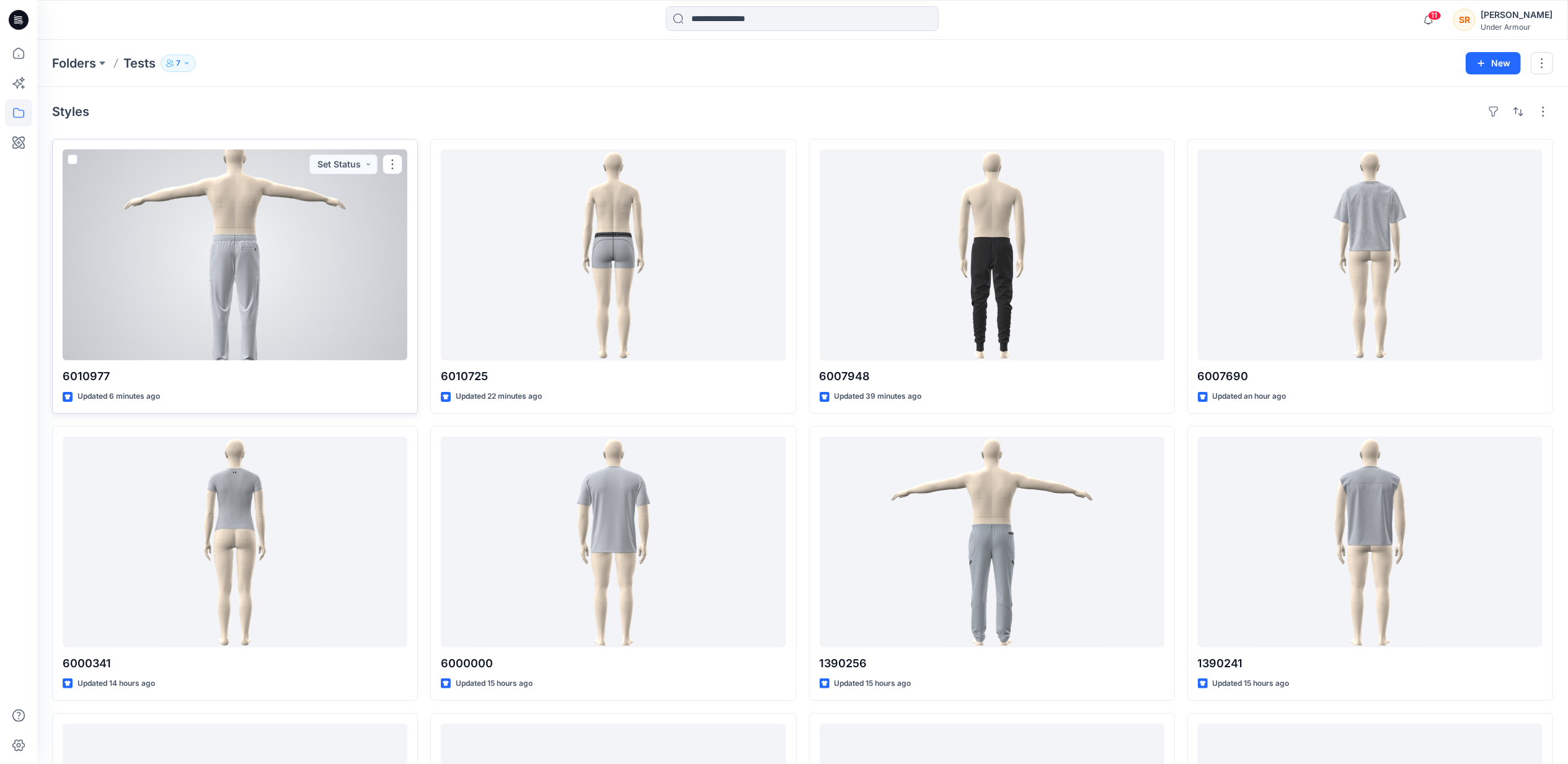
click at [286, 267] on div at bounding box center [235, 255] width 345 height 211
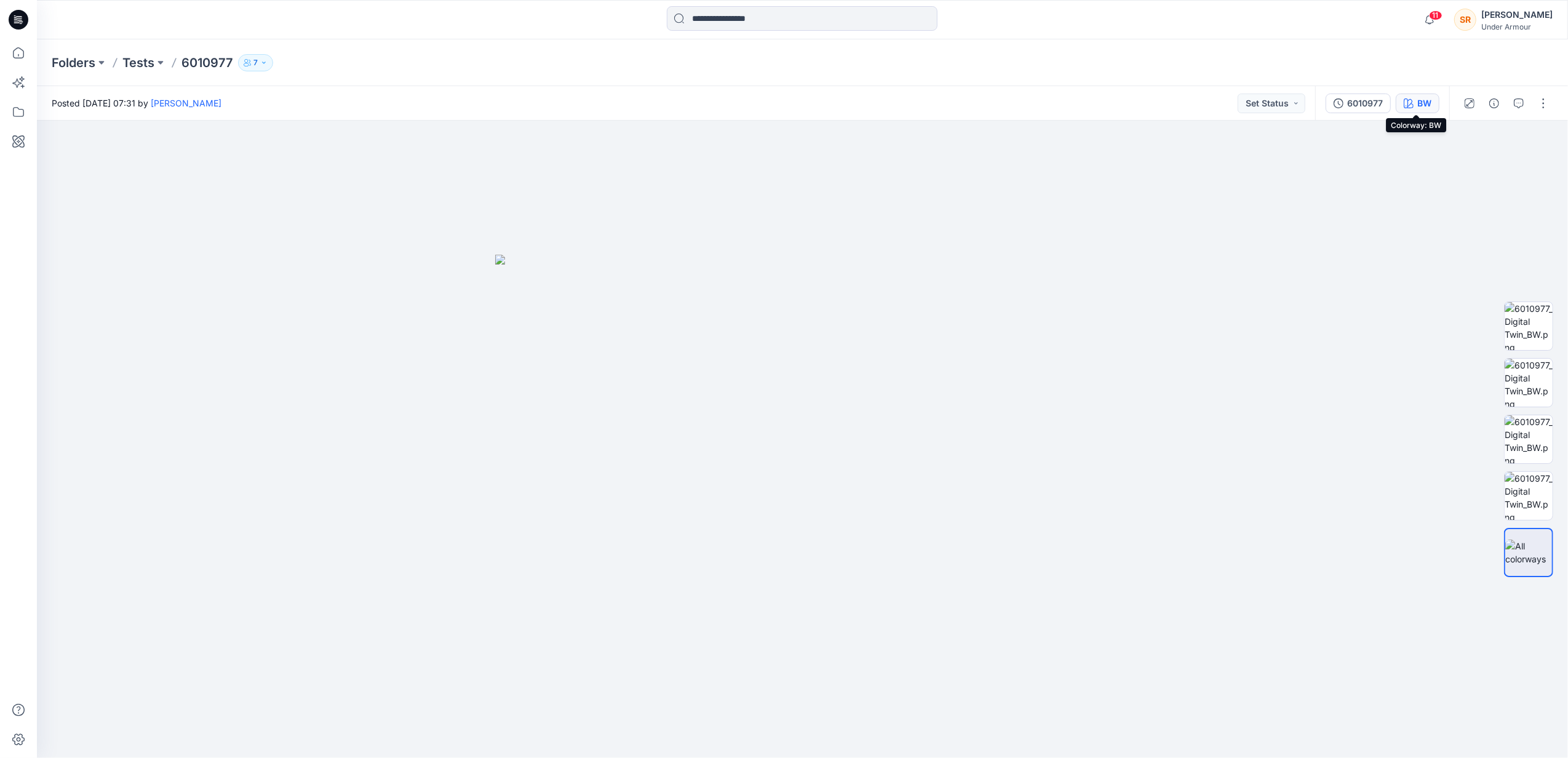
click at [1417, 106] on div "BW" at bounding box center [1424, 103] width 14 height 13
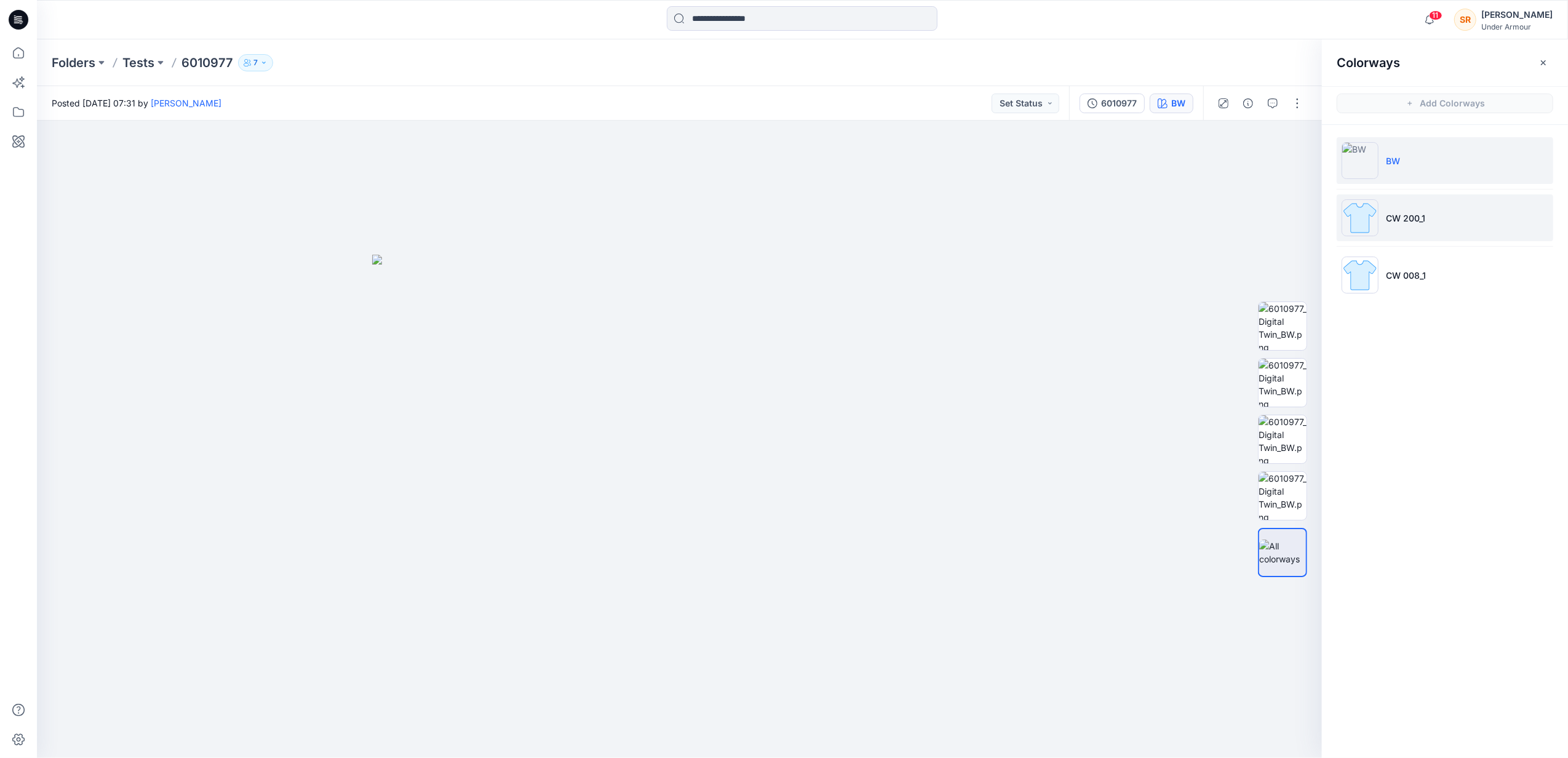
click at [1425, 222] on p "CW 200_1" at bounding box center [1405, 218] width 39 height 13
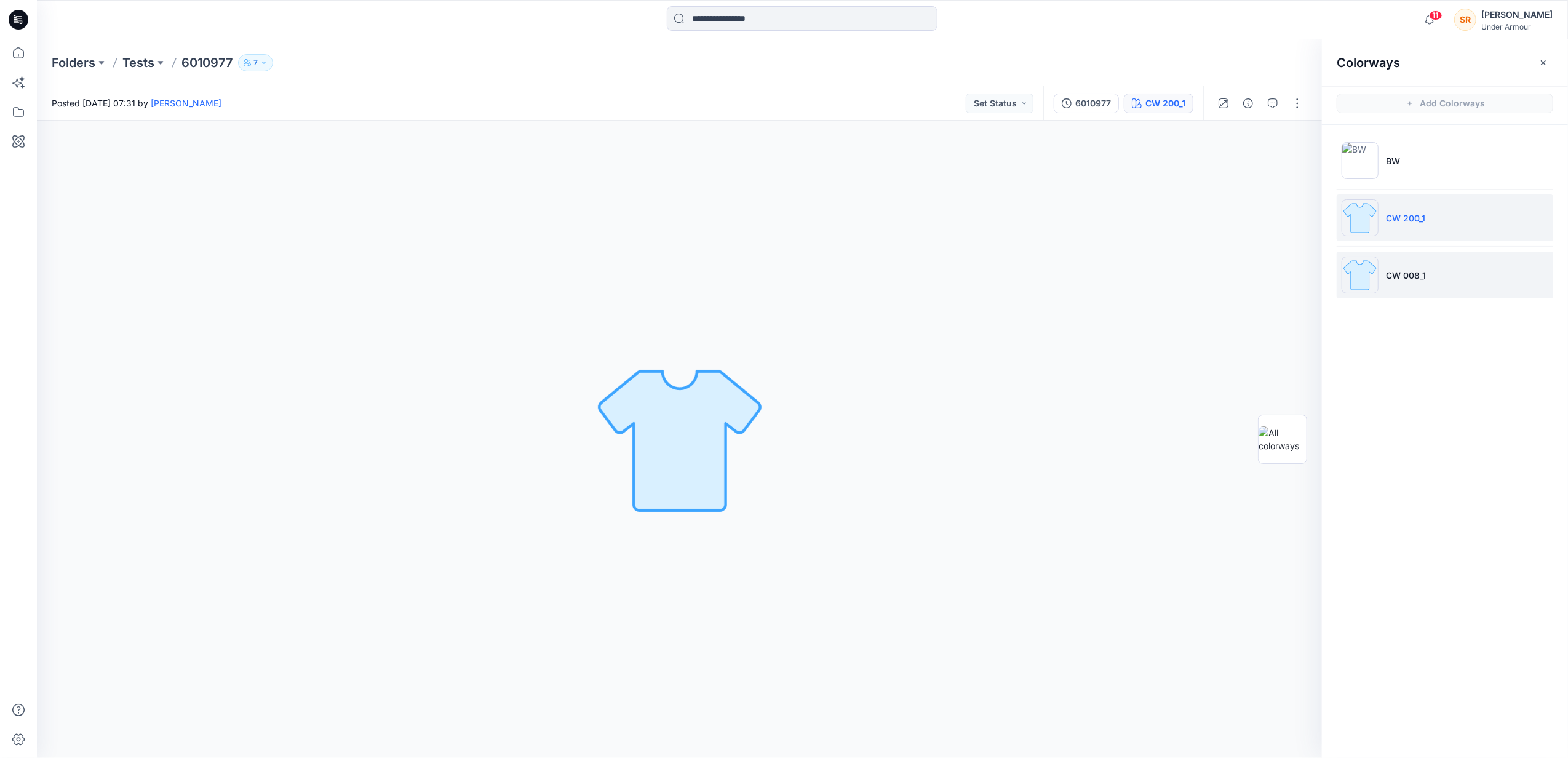
click at [1437, 276] on li "CW 008_1" at bounding box center [1445, 275] width 216 height 46
click at [141, 62] on p "Tests" at bounding box center [138, 63] width 32 height 17
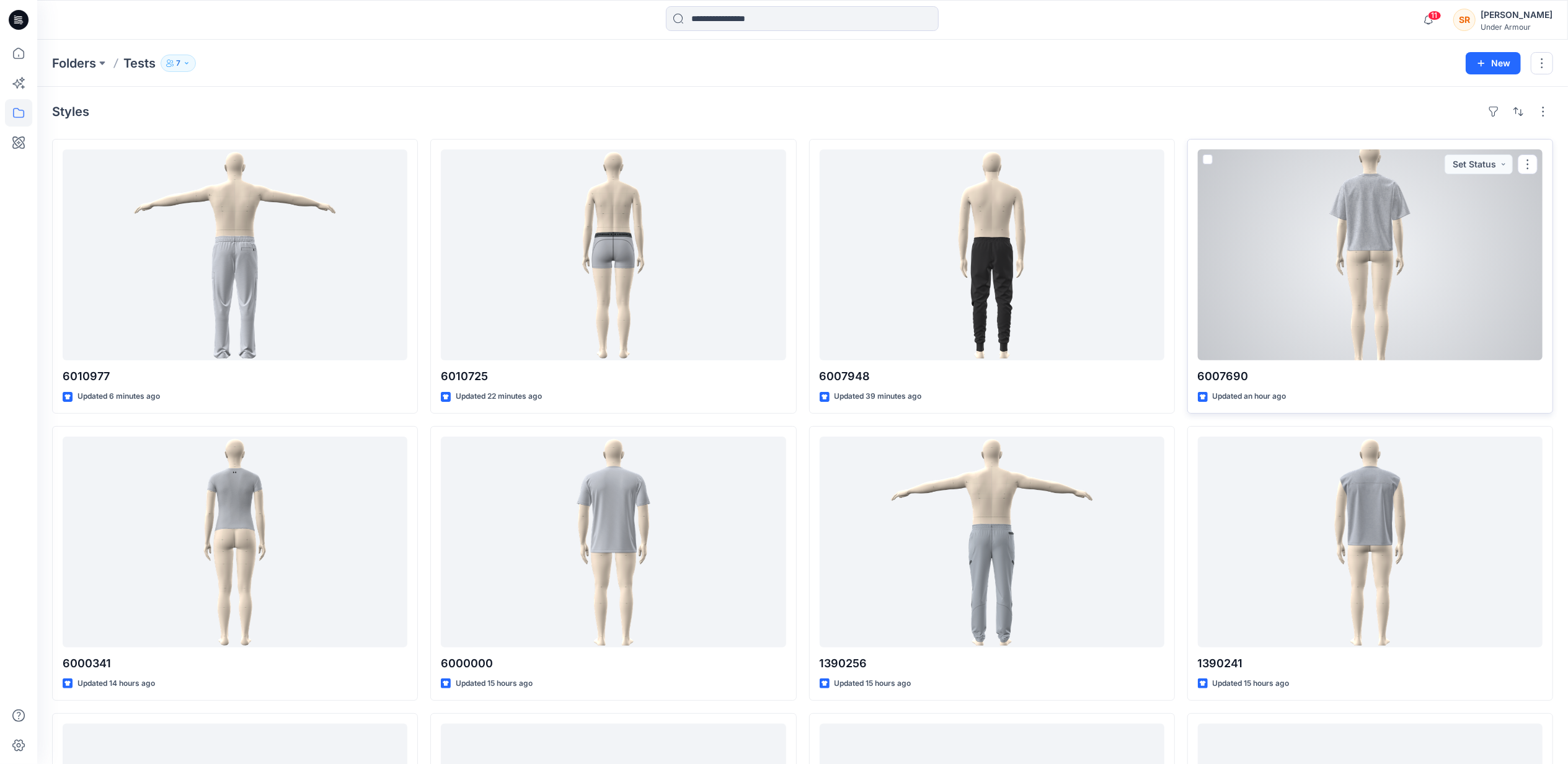
click at [1419, 247] on div at bounding box center [1370, 255] width 345 height 211
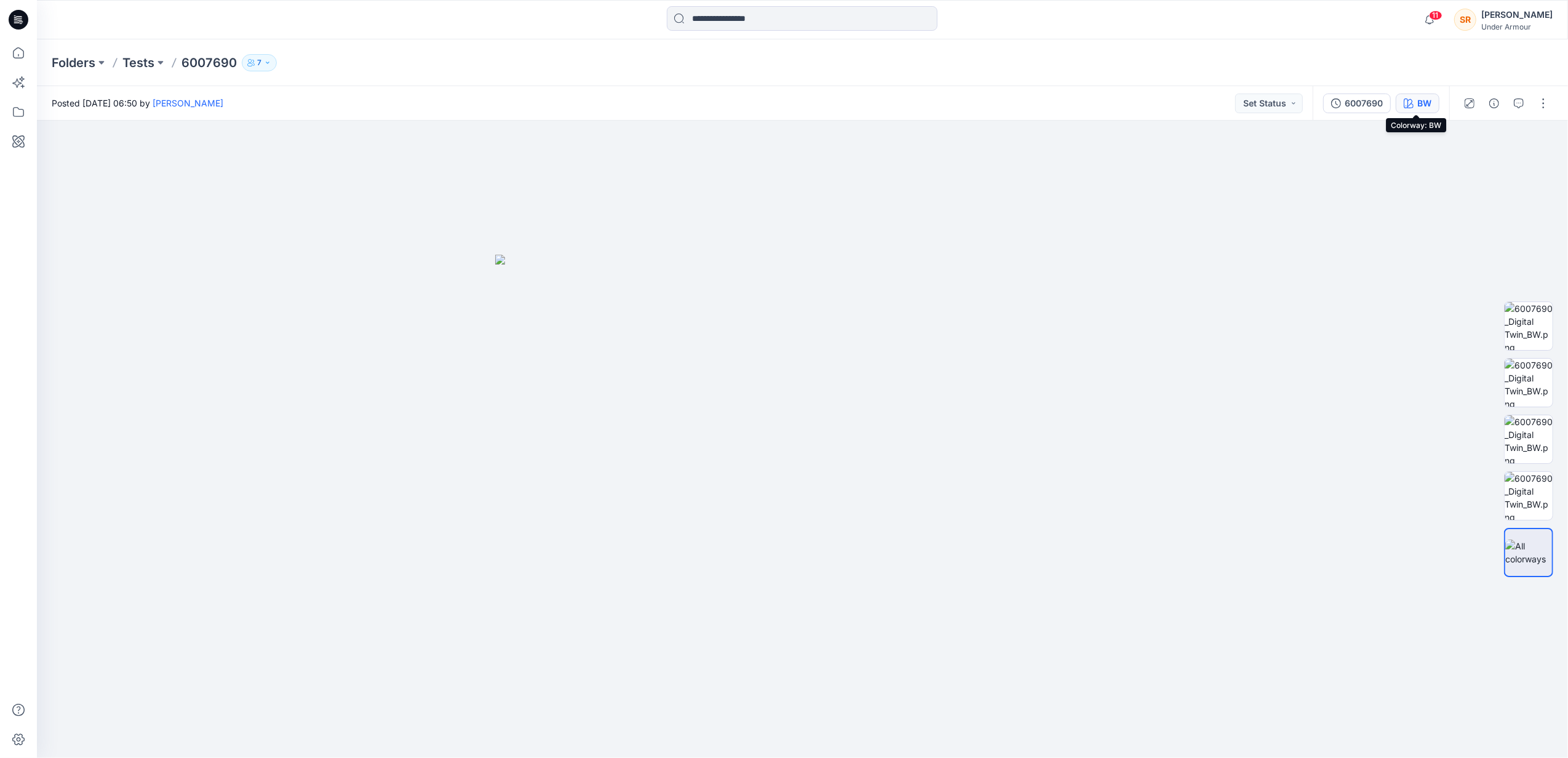
click at [1413, 109] on button "BW" at bounding box center [1417, 104] width 44 height 20
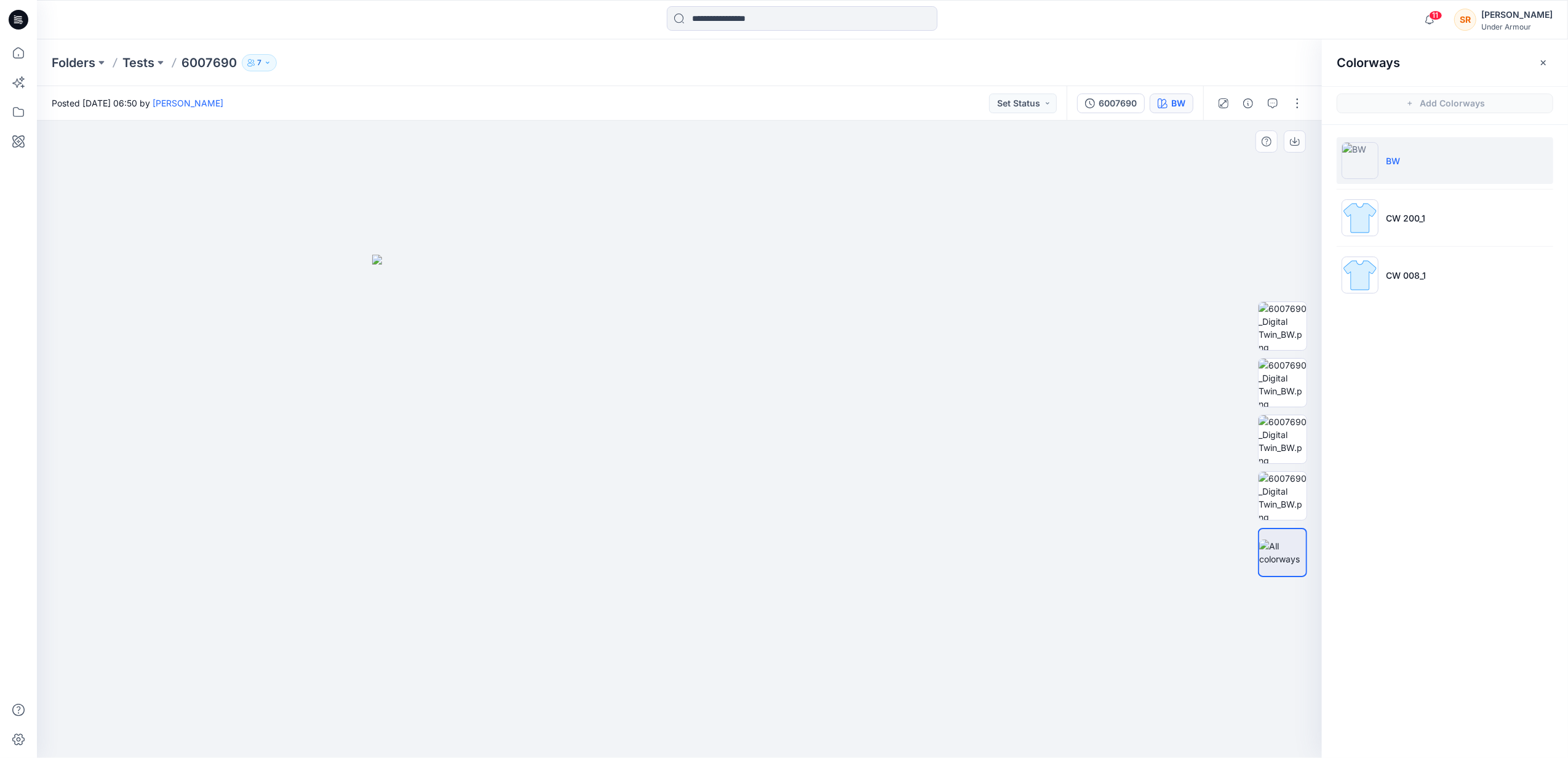
drag, startPoint x: 692, startPoint y: 458, endPoint x: 1254, endPoint y: 419, distance: 563.4
click at [579, 493] on img at bounding box center [679, 506] width 615 height 503
click at [1285, 320] on img at bounding box center [1282, 326] width 48 height 48
click at [1299, 495] on img at bounding box center [1282, 496] width 48 height 48
click at [145, 68] on p "Tests" at bounding box center [138, 63] width 32 height 17
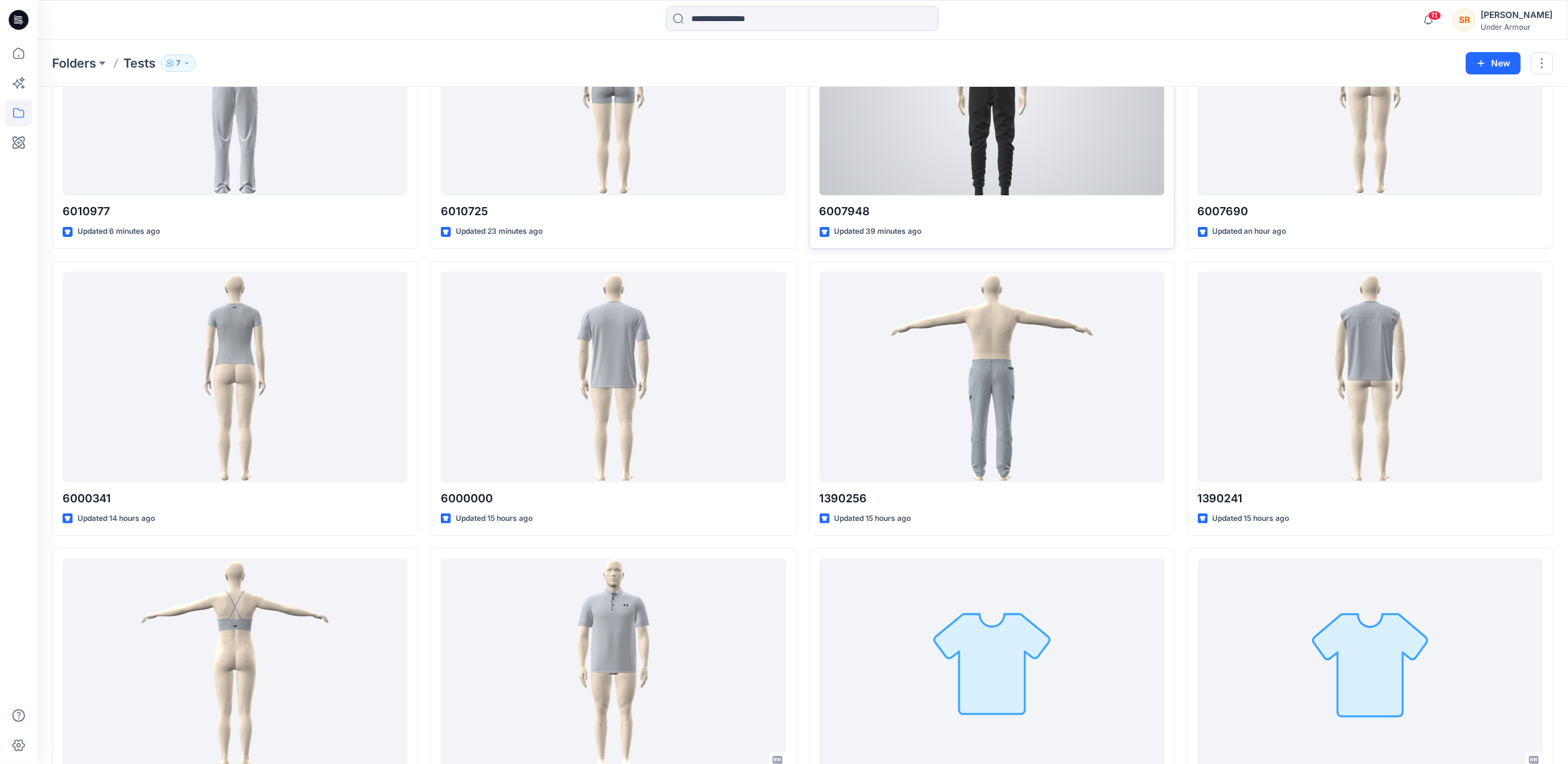
scroll to position [248, 0]
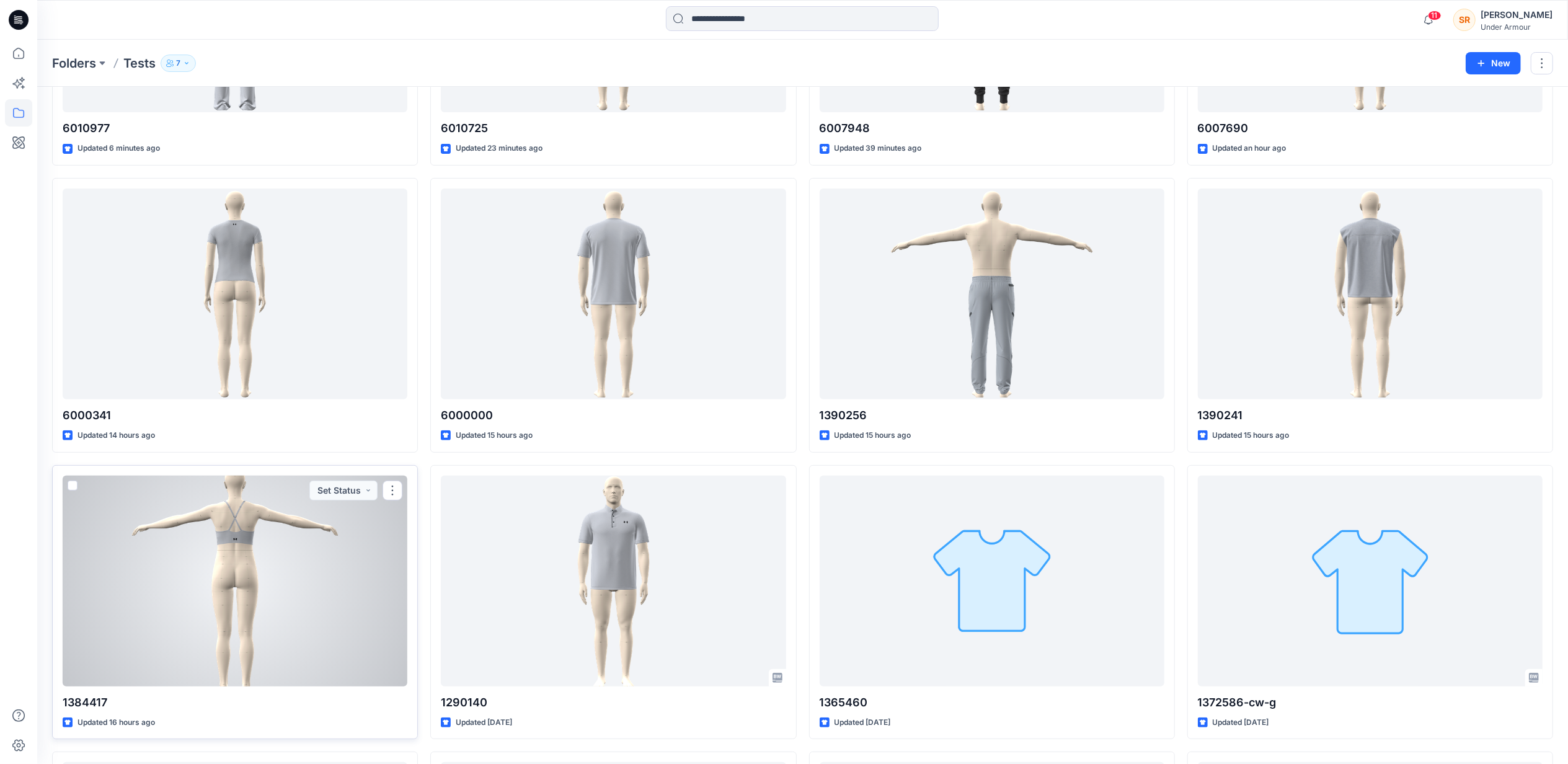
click at [363, 540] on div at bounding box center [235, 581] width 345 height 211
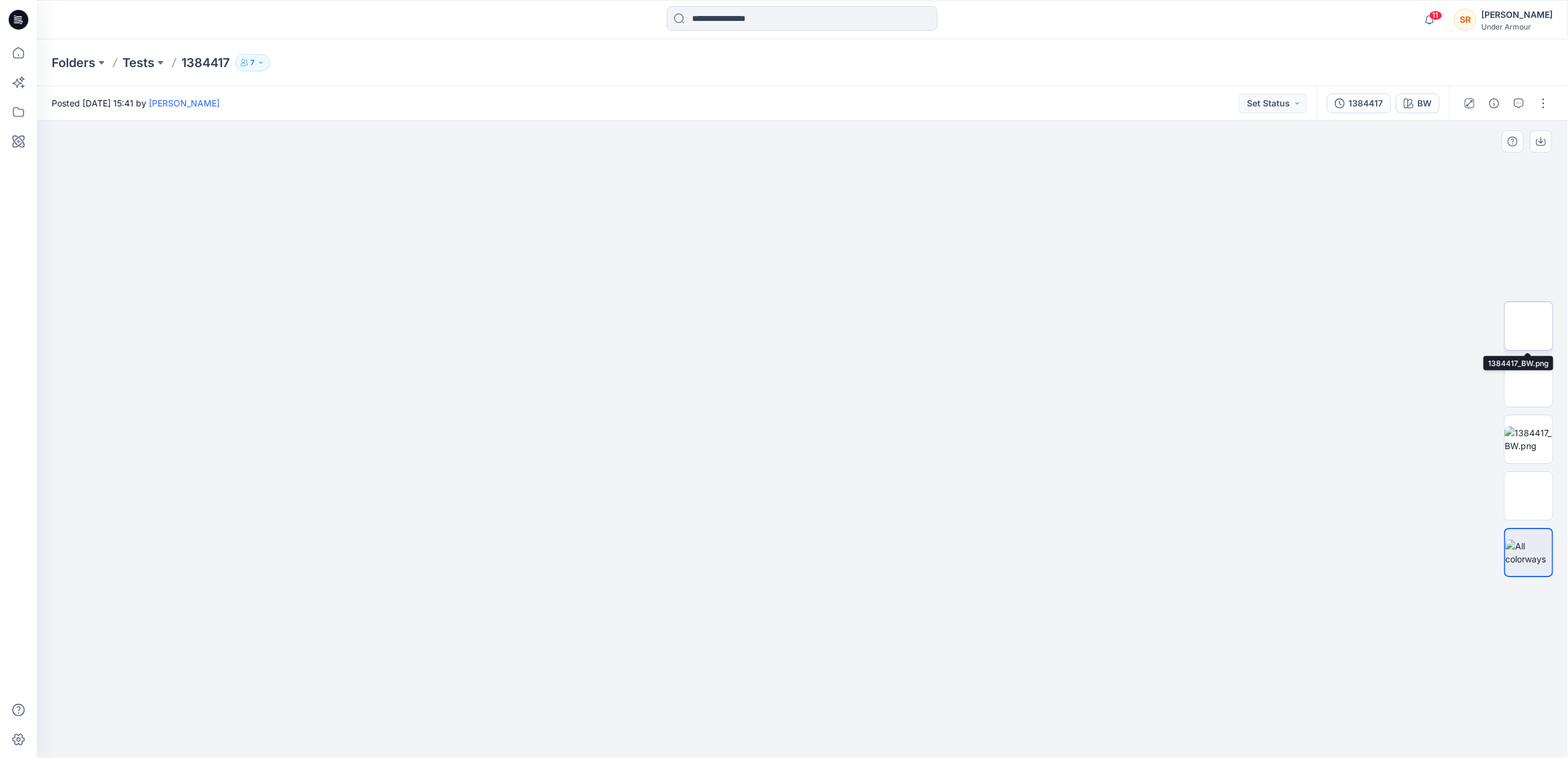
click at [1548, 313] on img at bounding box center [1529, 325] width 48 height 26
click at [1548, 385] on img at bounding box center [1529, 383] width 48 height 26
click at [1540, 445] on img at bounding box center [1529, 439] width 48 height 26
click at [145, 63] on p "Tests" at bounding box center [138, 63] width 32 height 17
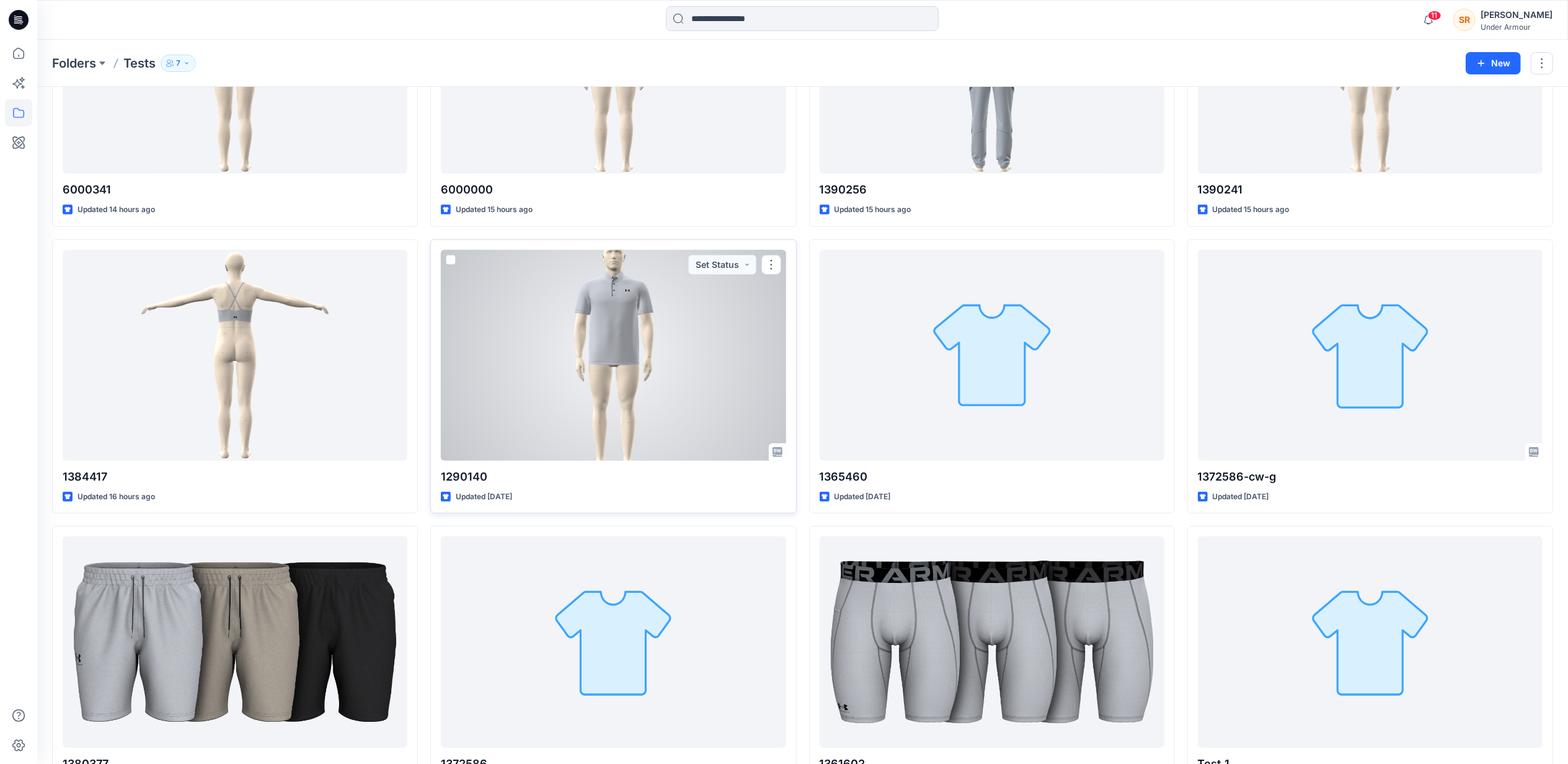
scroll to position [526, 0]
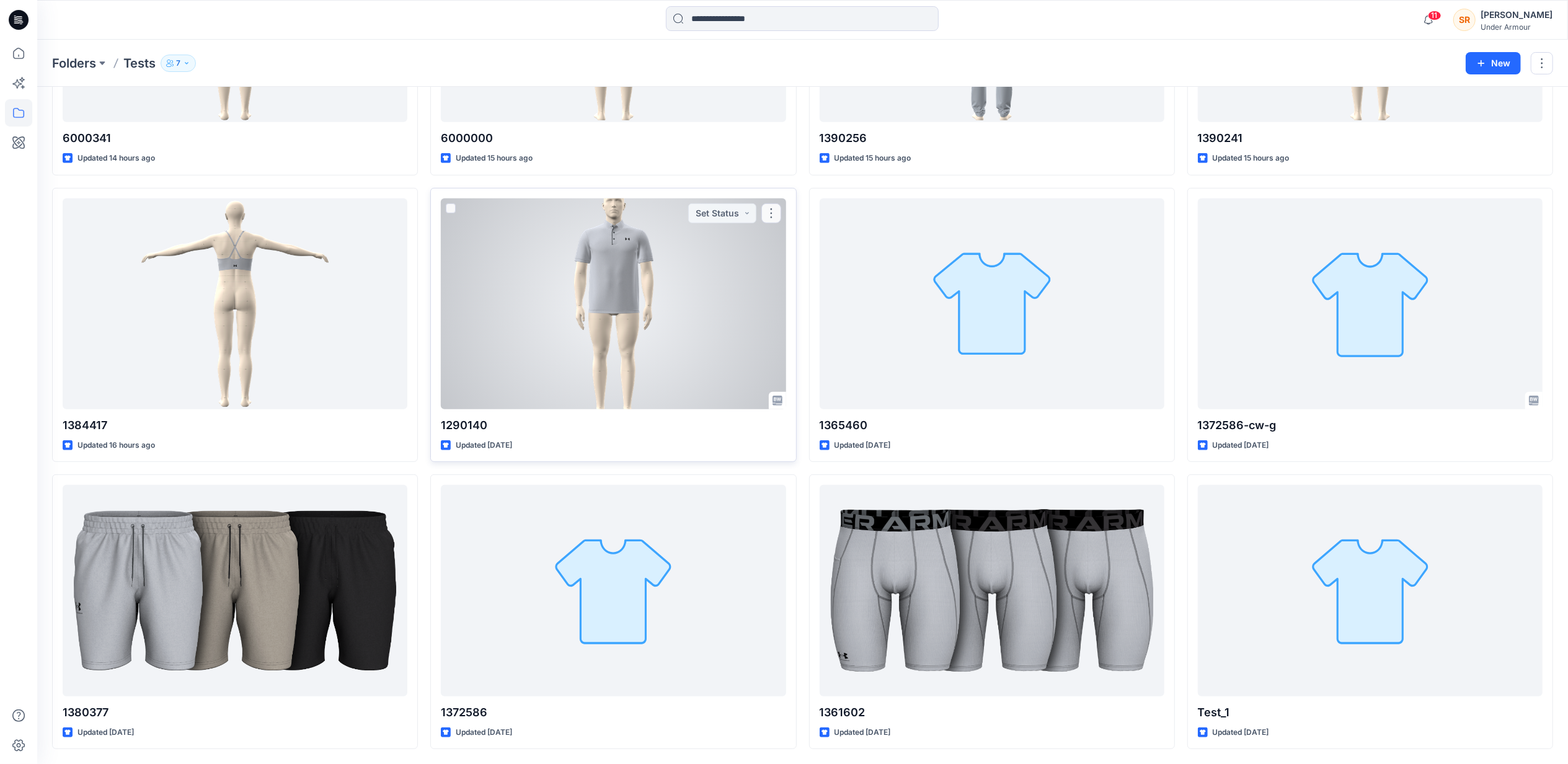
click at [708, 332] on div at bounding box center [612, 304] width 345 height 211
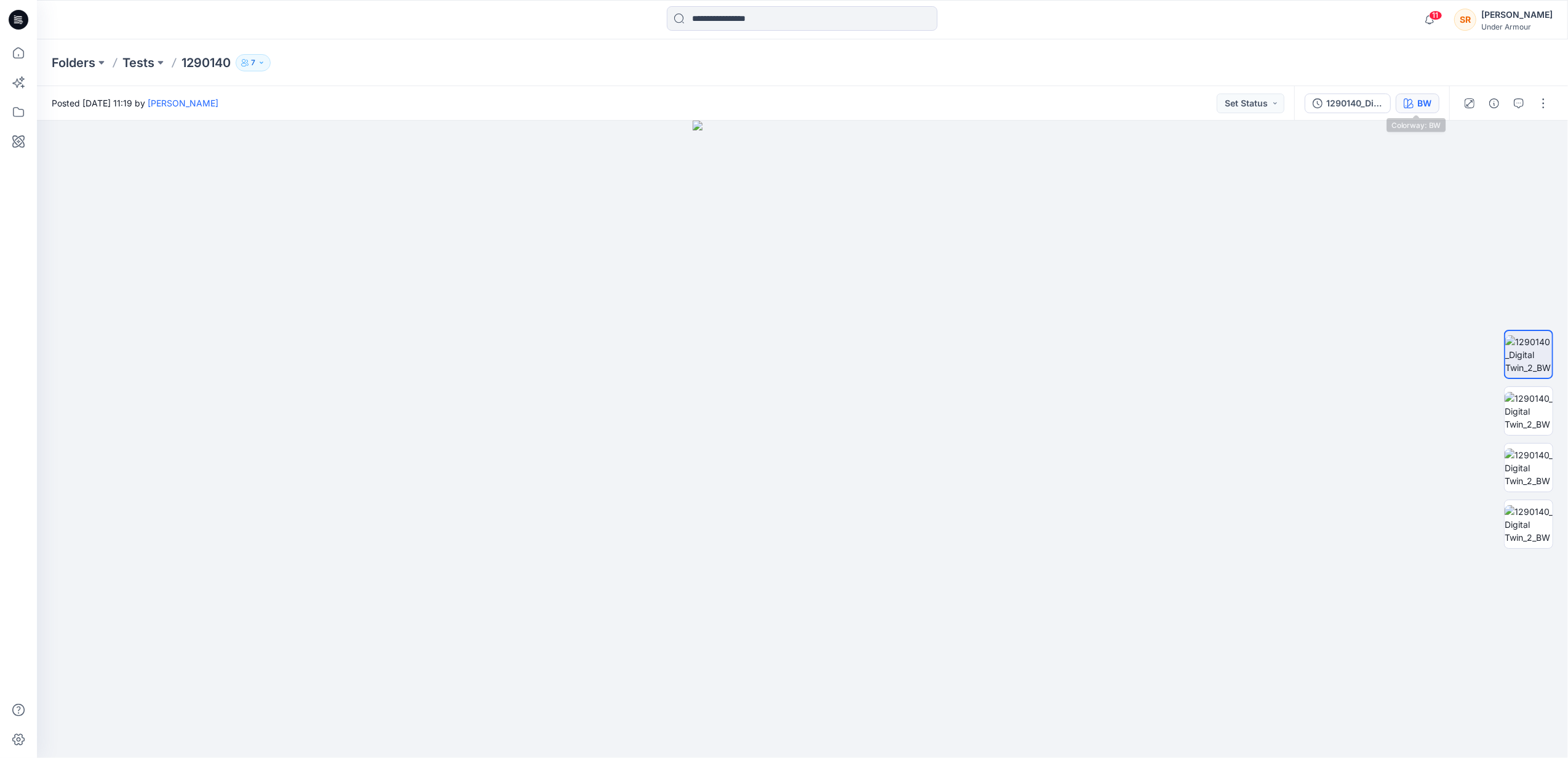
click at [1421, 112] on button "BW" at bounding box center [1417, 104] width 44 height 20
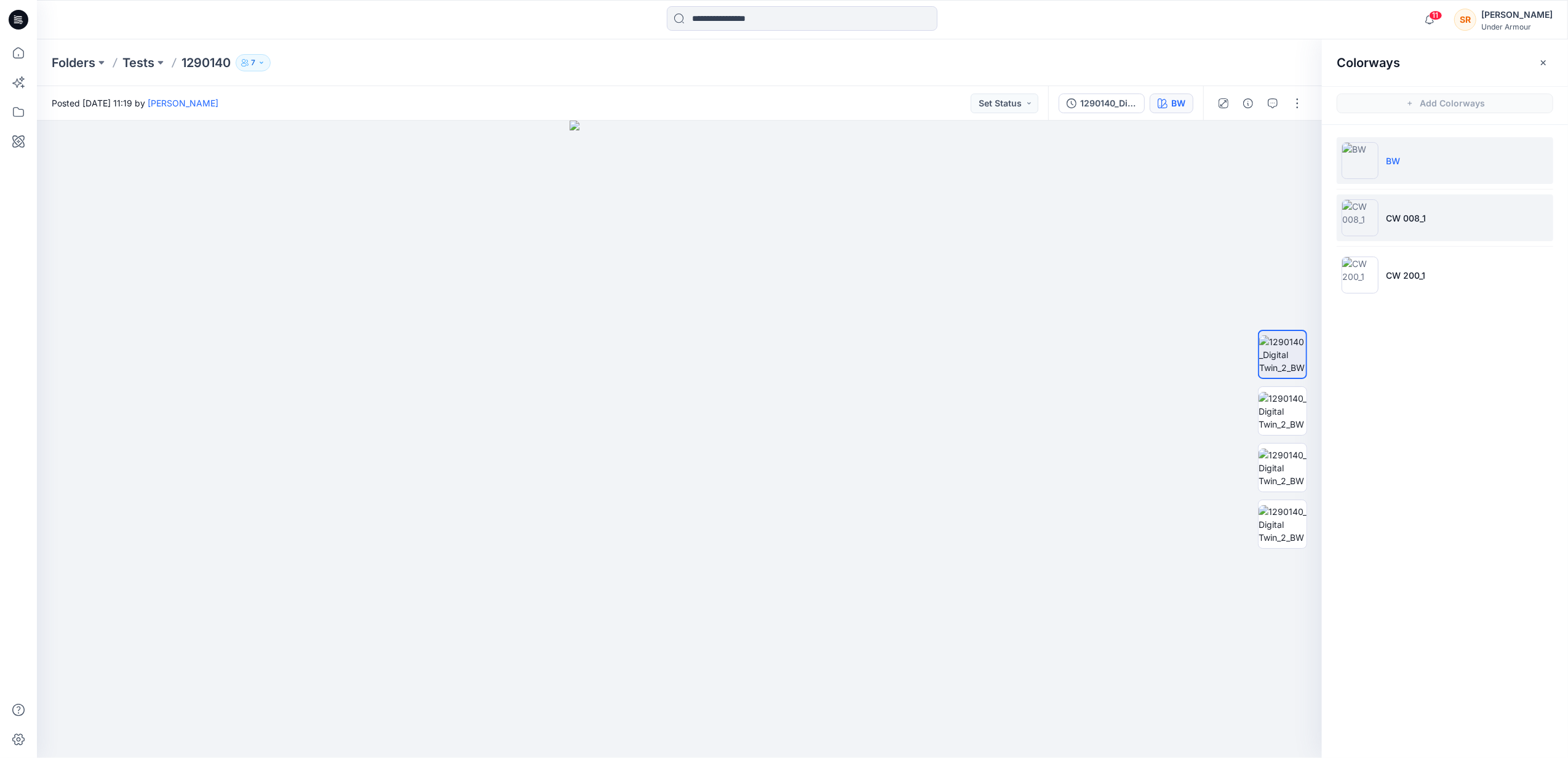
click at [1449, 230] on li "CW 008_1" at bounding box center [1445, 218] width 216 height 46
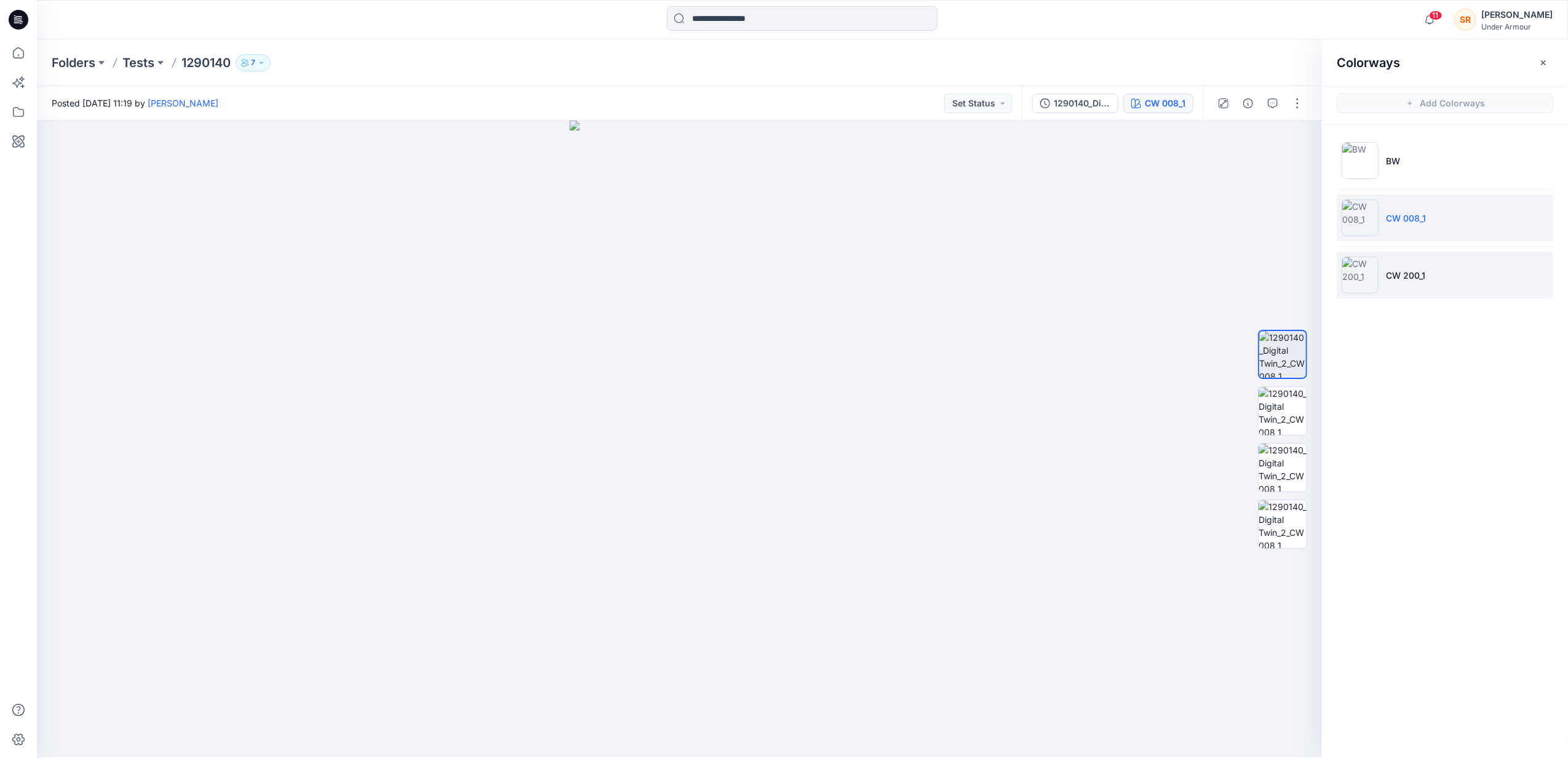
click at [1438, 277] on li "CW 200_1" at bounding box center [1445, 275] width 216 height 46
